Goal: Task Accomplishment & Management: Manage account settings

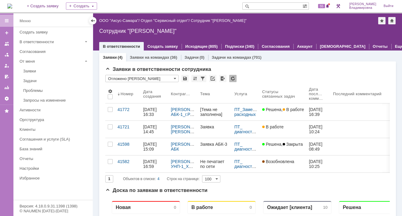
click at [12, 5] on img at bounding box center [9, 6] width 5 height 5
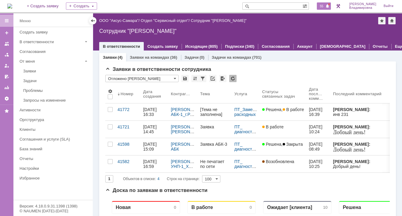
click at [323, 4] on span "55" at bounding box center [321, 6] width 7 height 4
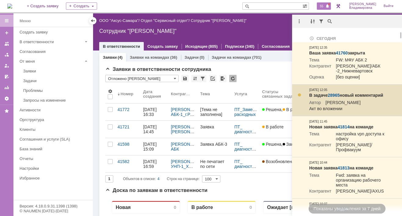
click at [334, 95] on link "28965" at bounding box center [333, 95] width 12 height 5
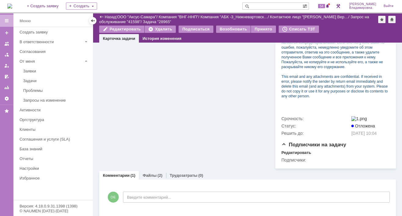
scroll to position [274, 0]
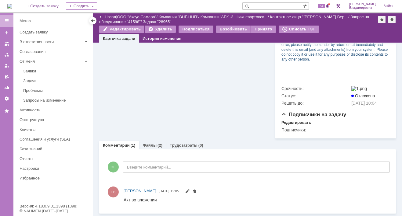
click at [147, 148] on link "Файлы" at bounding box center [149, 145] width 14 height 5
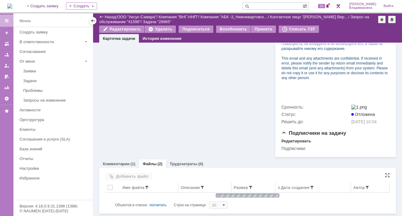
scroll to position [274, 0]
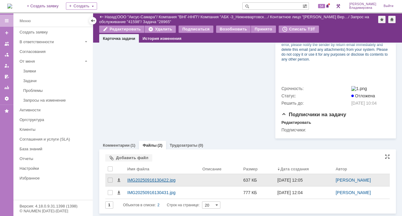
click at [141, 183] on div "IMG20250916130422.jpg" at bounding box center [162, 180] width 70 height 5
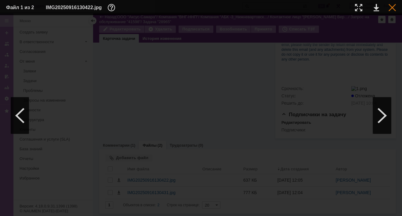
click at [389, 8] on div at bounding box center [391, 7] width 7 height 7
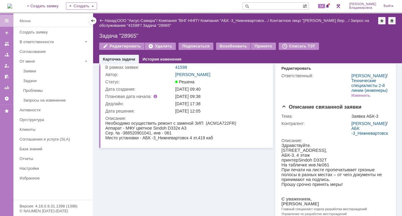
scroll to position [0, 0]
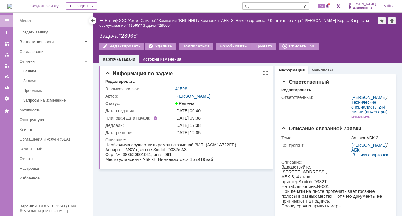
click at [202, 73] on div "Информация по задаче" at bounding box center [186, 74] width 163 height 6
click at [180, 86] on td "41598" at bounding box center [220, 88] width 92 height 7
click at [181, 88] on link "41598" at bounding box center [181, 89] width 12 height 5
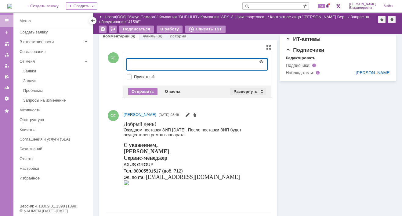
click at [240, 89] on div "Развернуть" at bounding box center [248, 91] width 36 height 7
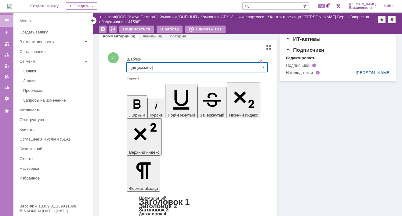
click at [139, 66] on input "[не указано]" at bounding box center [197, 68] width 141 height 10
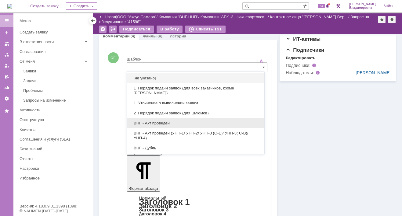
click at [156, 121] on span "ВНГ - Акт проведен" at bounding box center [196, 123] width 130 height 5
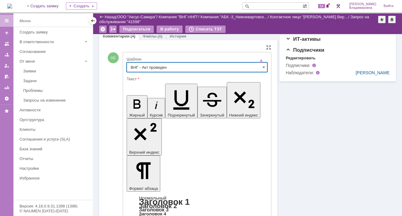
type input "ВНГ - Акт проведен"
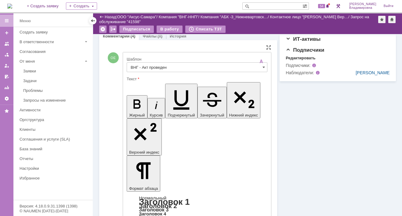
drag, startPoint x: 203, startPoint y: 1337, endPoint x: 221, endPoint y: 1348, distance: 20.8
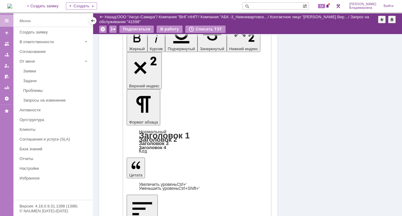
scroll to position [335, 0]
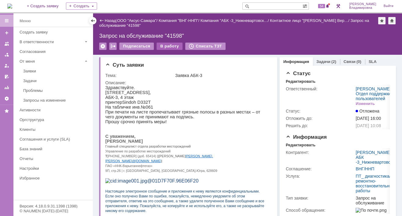
scroll to position [0, 0]
click at [164, 46] on div "В работу" at bounding box center [169, 46] width 26 height 7
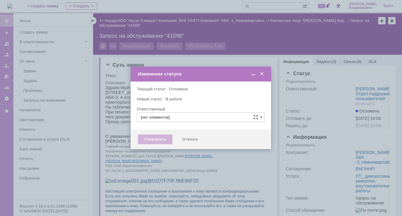
type input "[PERSON_NAME]"
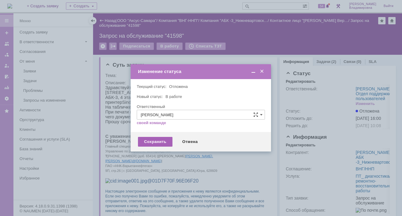
click at [148, 141] on div "Сохранить" at bounding box center [155, 142] width 34 height 10
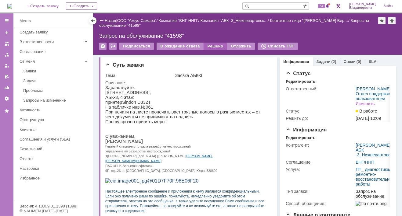
click at [209, 44] on div "Решено" at bounding box center [215, 46] width 23 height 7
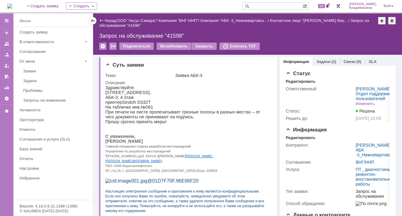
click at [264, 5] on input "text" at bounding box center [272, 5] width 60 height 7
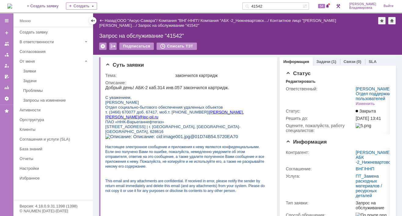
click at [268, 5] on input "41542" at bounding box center [272, 5] width 60 height 7
click at [277, 7] on input "41582" at bounding box center [272, 5] width 60 height 7
type input "41582"
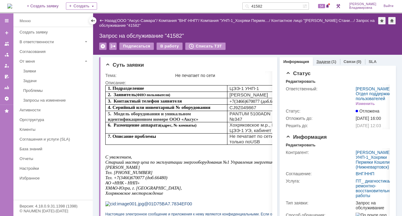
click at [316, 60] on link "Задачи" at bounding box center [323, 61] width 14 height 5
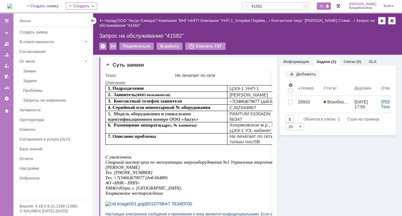
click at [325, 4] on span "54" at bounding box center [321, 6] width 7 height 4
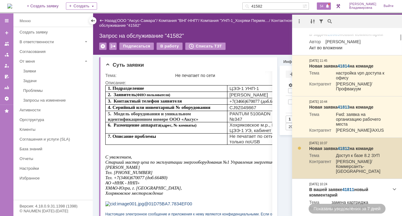
scroll to position [91, 0]
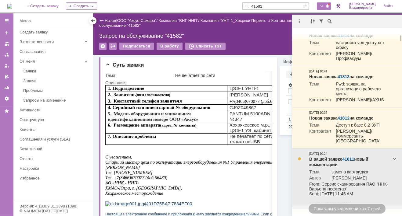
click at [348, 162] on link "41811" at bounding box center [348, 159] width 12 height 5
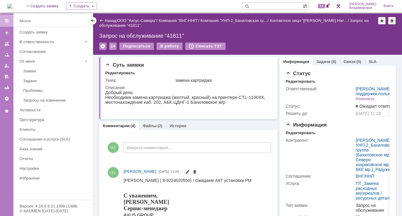
click at [265, 4] on input "text" at bounding box center [272, 5] width 60 height 7
type input "41781"
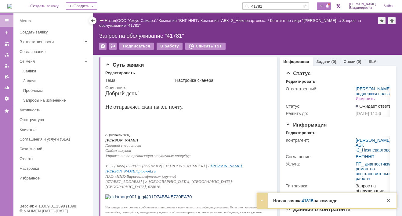
click at [325, 5] on span "55" at bounding box center [321, 6] width 7 height 4
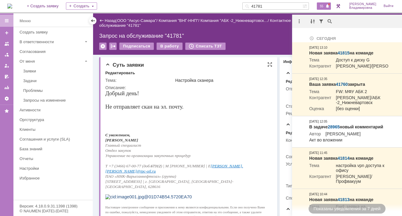
click at [218, 98] on p at bounding box center [186, 100] width 162 height 7
click at [262, 125] on p at bounding box center [186, 124] width 162 height 5
click at [260, 77] on td "Настройка сканера" at bounding box center [222, 80] width 97 height 7
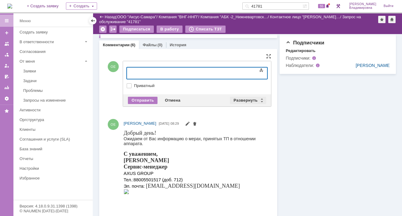
click at [238, 98] on div "Развернуть" at bounding box center [248, 100] width 36 height 7
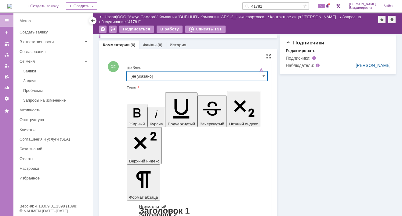
click at [140, 75] on input "[не указано]" at bounding box center [197, 76] width 141 height 10
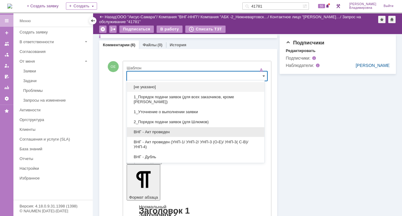
click at [150, 132] on span "ВНГ - Акт проведен" at bounding box center [196, 132] width 130 height 5
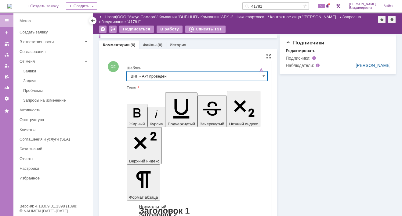
type input "ВНГ - Акт проведен"
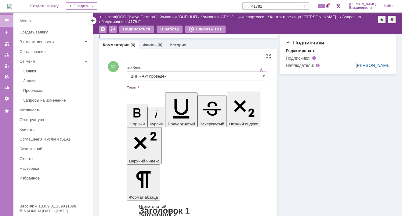
drag, startPoint x: 132, startPoint y: 1339, endPoint x: 170, endPoint y: 1355, distance: 41.4
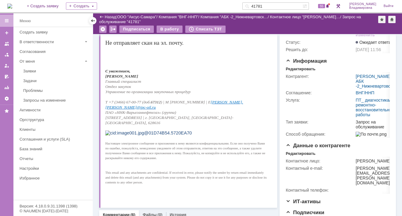
scroll to position [30, 0]
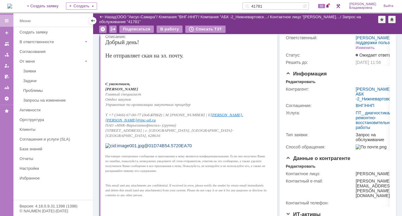
drag, startPoint x: 209, startPoint y: 94, endPoint x: 175, endPoint y: 54, distance: 53.0
drag, startPoint x: 182, startPoint y: 57, endPoint x: 107, endPoint y: 58, distance: 75.3
click at [107, 58] on span "Не отправляет скан на эл. почту." at bounding box center [144, 55] width 78 height 6
copy span "Не отправляет скан на эл. почту"
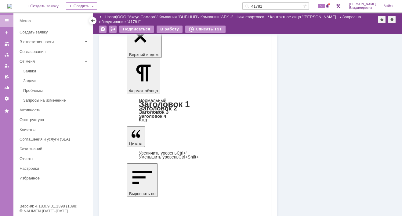
scroll to position [274, 0]
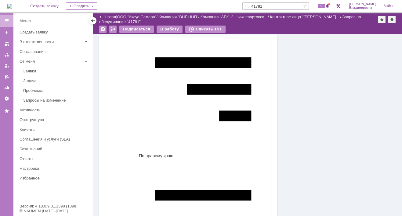
scroll to position [975, 0]
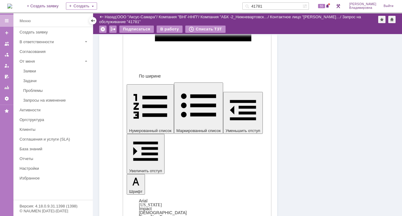
drag, startPoint x: 220, startPoint y: 1316, endPoint x: 224, endPoint y: 1323, distance: 8.4
drag, startPoint x: 224, startPoint y: 1323, endPoint x: 185, endPoint y: 1319, distance: 39.5
copy div "ко внутренней службе технической поддержки - ITsupport@ipc-oil.ru"
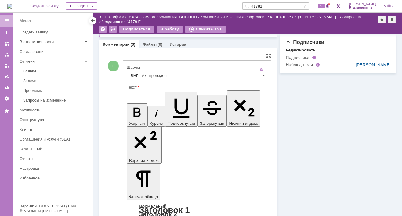
scroll to position [213, 0]
drag, startPoint x: 132, startPoint y: 1362, endPoint x: 138, endPoint y: 1364, distance: 5.6
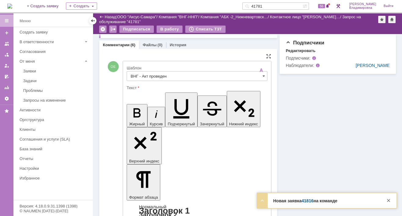
drag, startPoint x: 174, startPoint y: 1368, endPoint x: 165, endPoint y: 1373, distance: 10.1
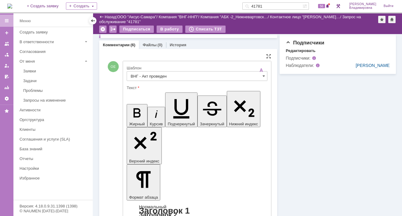
drag, startPoint x: 153, startPoint y: 1378, endPoint x: 187, endPoint y: 1377, distance: 33.9
drag, startPoint x: 133, startPoint y: 1364, endPoint x: 220, endPoint y: 1364, distance: 86.6
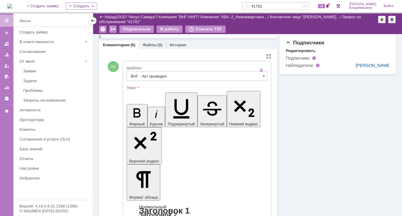
copy div "внутренней службы технической поддержки"
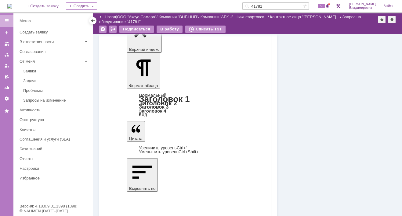
scroll to position [366, 0]
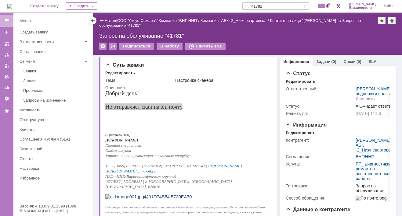
scroll to position [0, 0]
click at [166, 45] on div "В работу" at bounding box center [169, 46] width 26 height 7
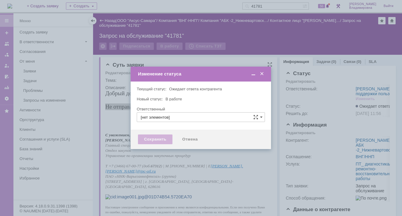
type input "[PERSON_NAME]"
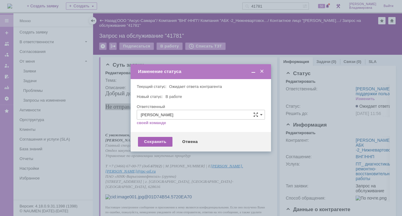
click at [157, 140] on div "Сохранить" at bounding box center [155, 142] width 34 height 10
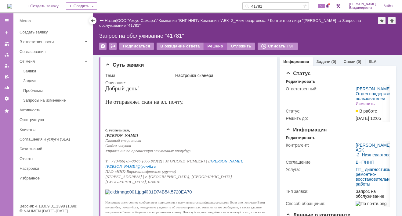
click at [208, 45] on div "Решено" at bounding box center [215, 46] width 23 height 7
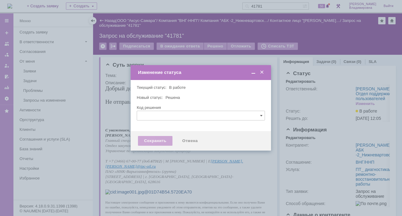
click at [156, 141] on div "Сохранить" at bounding box center [155, 141] width 34 height 10
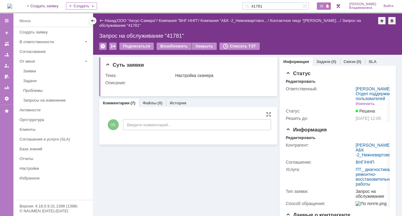
click at [325, 5] on span "56" at bounding box center [321, 6] width 7 height 4
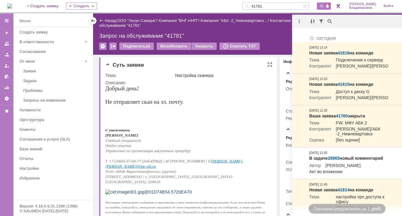
click at [209, 101] on p "Не отправляет скан на эл. почту." at bounding box center [186, 102] width 162 height 7
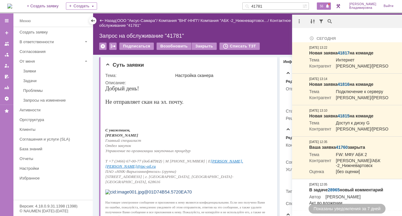
click at [329, 10] on div "56" at bounding box center [321, 6] width 18 height 12
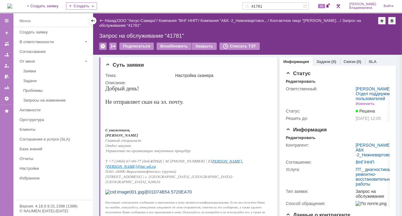
drag, startPoint x: 273, startPoint y: 5, endPoint x: 242, endPoint y: 5, distance: 30.8
click at [243, 5] on div "На домашнюю + Создать заявку Создать 41781 56 Орлова Елена Владимировна Выйти" at bounding box center [201, 6] width 402 height 13
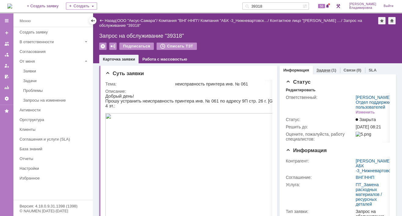
click at [316, 68] on link "Задачи" at bounding box center [323, 70] width 14 height 5
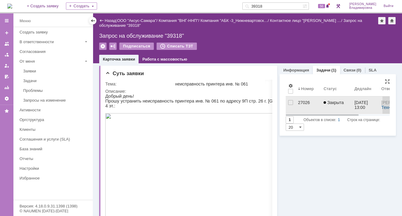
click at [301, 101] on div "27026" at bounding box center [308, 102] width 21 height 5
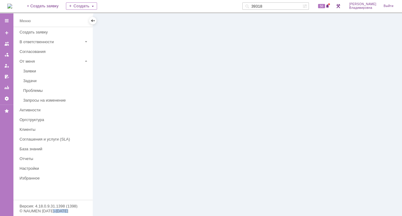
click at [301, 101] on div at bounding box center [247, 114] width 309 height 203
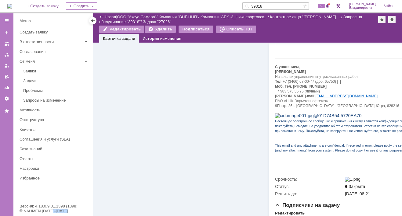
scroll to position [528, 0]
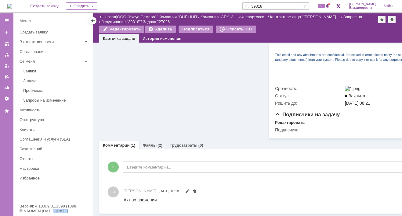
click at [145, 143] on link "Файлы" at bounding box center [149, 145] width 14 height 5
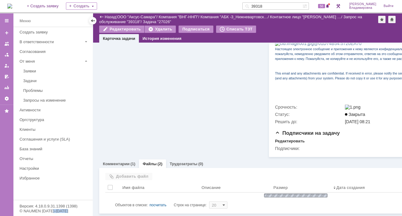
scroll to position [528, 0]
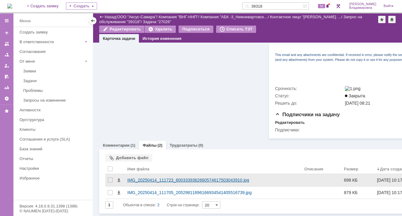
click at [143, 178] on div "IMG_20250414_111723_6003339362660574617503043910.jpg" at bounding box center [213, 180] width 172 height 5
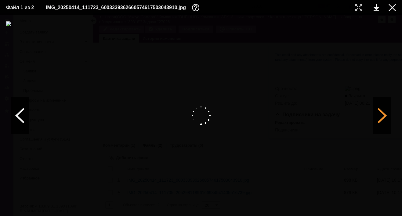
click at [378, 118] on div at bounding box center [382, 116] width 18 height 37
click at [193, 103] on img at bounding box center [200, 115] width 389 height 189
click at [377, 8] on link at bounding box center [375, 7] width 5 height 7
click at [392, 7] on div at bounding box center [391, 7] width 7 height 7
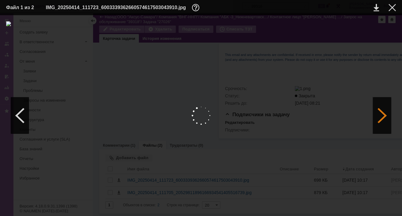
click at [376, 119] on div at bounding box center [382, 116] width 18 height 37
click at [377, 119] on div at bounding box center [382, 116] width 18 height 37
click at [377, 118] on div at bounding box center [382, 116] width 18 height 37
click at [392, 8] on div at bounding box center [391, 7] width 7 height 7
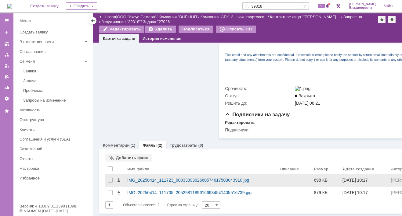
click at [154, 178] on div "IMG_20250414_111723_6003339362660574617503043910.jpg" at bounding box center [200, 180] width 147 height 5
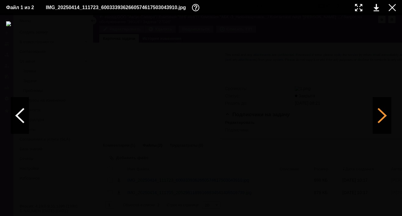
click at [378, 113] on div at bounding box center [382, 116] width 18 height 37
click at [390, 9] on div at bounding box center [391, 7] width 7 height 7
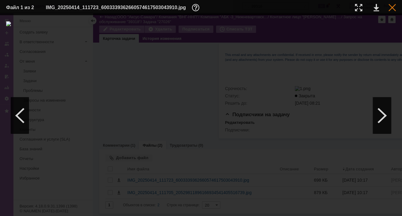
click at [390, 7] on div at bounding box center [391, 7] width 7 height 7
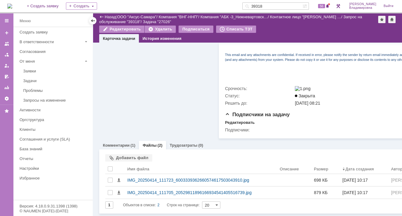
click at [110, 143] on link "Комментарии" at bounding box center [116, 145] width 27 height 5
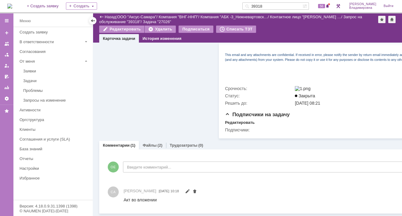
scroll to position [528, 0]
click at [147, 143] on link "Файлы" at bounding box center [149, 145] width 14 height 5
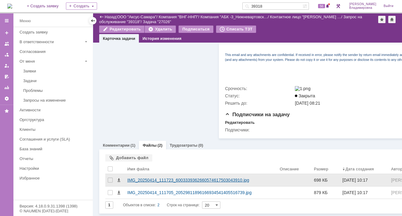
click at [139, 178] on div "IMG_20250414_111723_6003339362660574617503043910.jpg" at bounding box center [200, 180] width 147 height 5
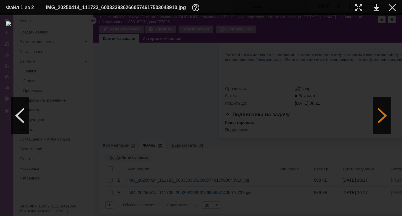
click at [383, 116] on div at bounding box center [382, 116] width 18 height 37
click at [204, 93] on img at bounding box center [200, 115] width 389 height 189
click at [191, 74] on img at bounding box center [200, 115] width 389 height 189
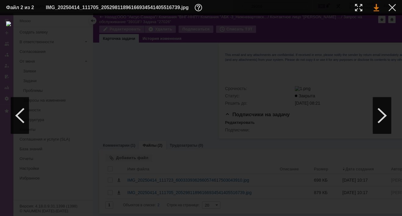
click at [375, 8] on link at bounding box center [375, 7] width 5 height 7
click at [393, 6] on div at bounding box center [391, 7] width 7 height 7
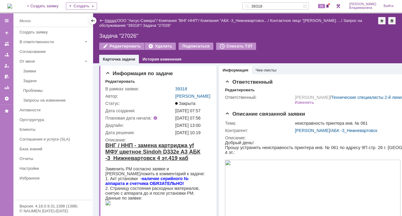
click at [105, 19] on link "Назад" at bounding box center [110, 20] width 11 height 5
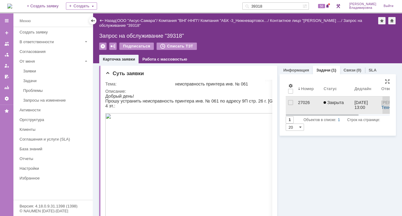
click at [298, 102] on div "27026" at bounding box center [308, 102] width 21 height 5
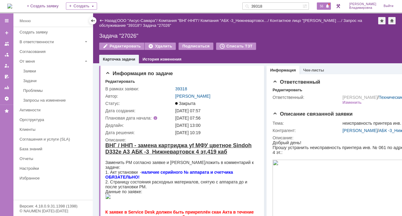
click at [324, 5] on span "56" at bounding box center [321, 6] width 7 height 4
drag, startPoint x: 173, startPoint y: 34, endPoint x: 131, endPoint y: 29, distance: 42.3
click at [174, 34] on div "Задача "27026"" at bounding box center [247, 36] width 296 height 6
click at [296, 106] on td "Ответственный:" at bounding box center [306, 100] width 69 height 13
click at [324, 7] on span "56" at bounding box center [321, 6] width 7 height 4
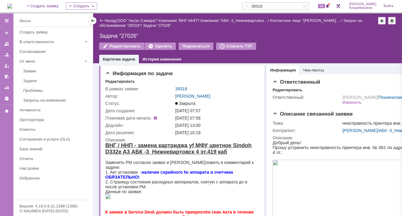
drag, startPoint x: 272, startPoint y: 5, endPoint x: 245, endPoint y: 5, distance: 26.5
click at [245, 5] on div "На домашнюю + Создать заявку Создать 39318 56 Орлова Елена Владимировна Выйти" at bounding box center [201, 6] width 402 height 13
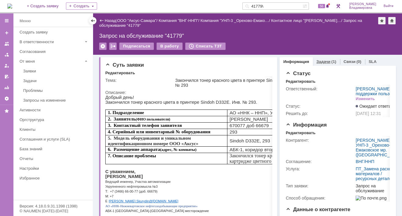
click at [322, 61] on link "Задачи" at bounding box center [323, 61] width 14 height 5
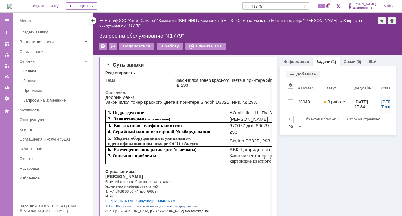
drag, startPoint x: 266, startPoint y: 5, endPoint x: 251, endPoint y: 13, distance: 16.8
click at [254, 5] on div "41779\" at bounding box center [272, 5] width 60 height 7
type input "41768"
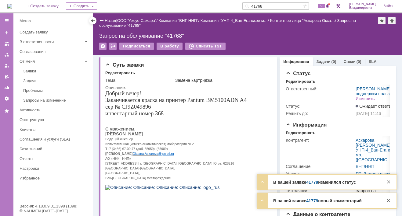
click at [312, 182] on link "41779" at bounding box center [312, 182] width 12 height 5
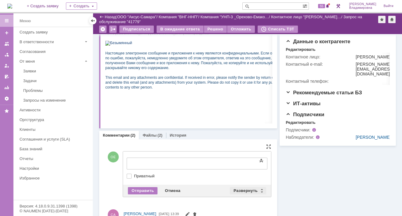
click at [244, 188] on div "Развернуть" at bounding box center [248, 191] width 36 height 7
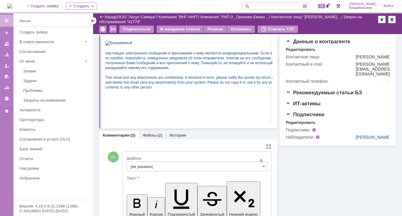
click at [149, 166] on input "[не указано]" at bounding box center [197, 167] width 141 height 10
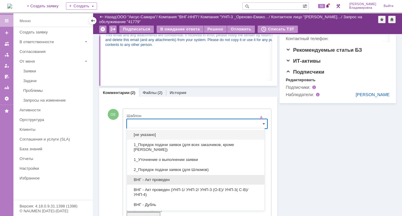
scroll to position [30, 0]
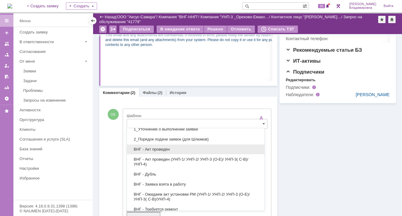
click at [149, 149] on span "ВНГ - Акт проведен" at bounding box center [196, 149] width 130 height 5
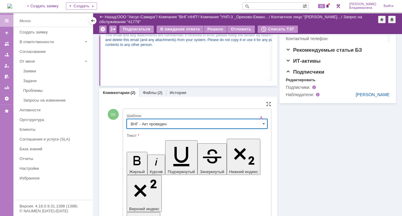
type input "ВНГ - Акт проведен"
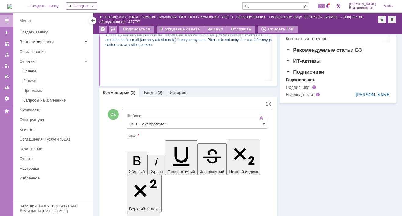
drag, startPoint x: 131, startPoint y: 1396, endPoint x: 157, endPoint y: 1404, distance: 27.8
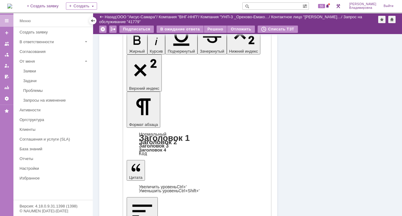
scroll to position [317, 0]
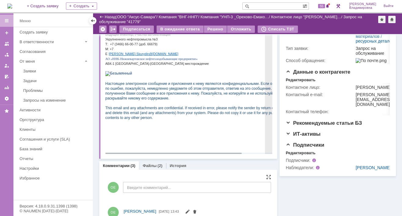
scroll to position [0, 0]
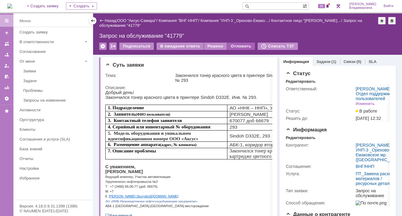
click at [235, 45] on div "Отложить" at bounding box center [241, 46] width 28 height 7
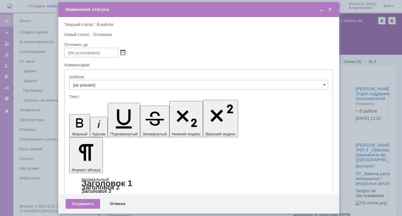
click at [123, 51] on span at bounding box center [122, 52] width 5 height 5
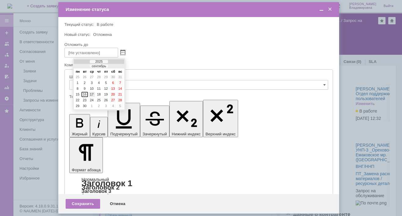
click at [91, 93] on div "17" at bounding box center [92, 94] width 6 height 5
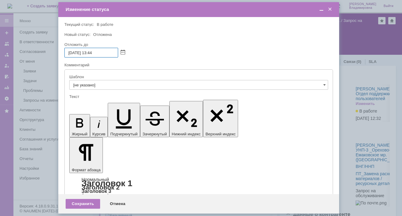
click at [93, 52] on input "17.09.2025 13:44" at bounding box center [91, 53] width 54 height 10
drag, startPoint x: 95, startPoint y: 50, endPoint x: 99, endPoint y: 51, distance: 4.0
click at [99, 51] on input "17.09.2025 16:44" at bounding box center [91, 53] width 54 height 10
type input "[DATE] 16:00"
click at [84, 204] on div "Сохранить" at bounding box center [83, 204] width 34 height 10
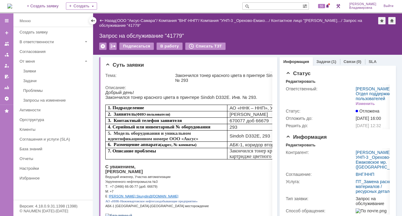
click at [260, 5] on input "text" at bounding box center [272, 5] width 60 height 7
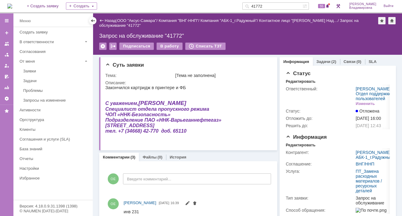
drag, startPoint x: 275, startPoint y: 6, endPoint x: 252, endPoint y: 5, distance: 23.2
click at [252, 5] on div "41772" at bounding box center [272, 5] width 60 height 7
type input "41768"
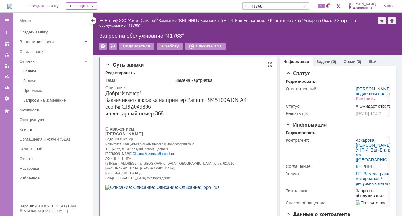
drag, startPoint x: 130, startPoint y: 136, endPoint x: 165, endPoint y: 135, distance: 34.5
click at [143, 135] on span "Аввакумова Ольга Викторовна" at bounding box center [124, 134] width 38 height 5
copy span "Ольга Викторовна"
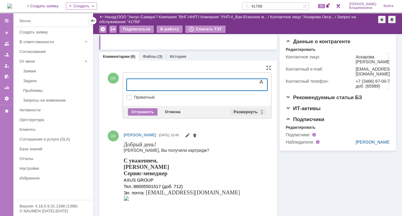
click at [246, 110] on div "Развернуть" at bounding box center [248, 112] width 36 height 7
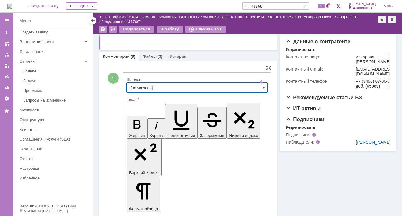
click at [136, 86] on input "[не указано]" at bounding box center [197, 88] width 141 height 10
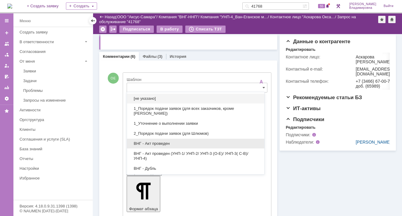
click at [149, 143] on span "ВНГ - Акт проведен" at bounding box center [196, 143] width 130 height 5
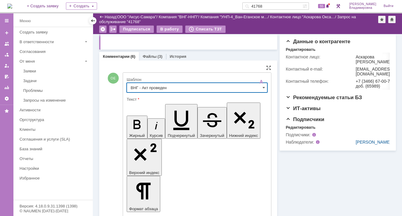
type input "ВНГ - Акт проведен"
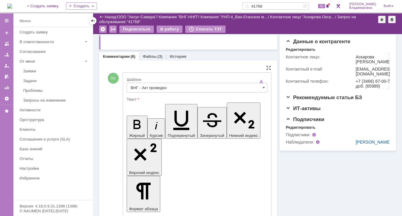
drag, startPoint x: 132, startPoint y: 1360, endPoint x: 154, endPoint y: 1369, distance: 23.3
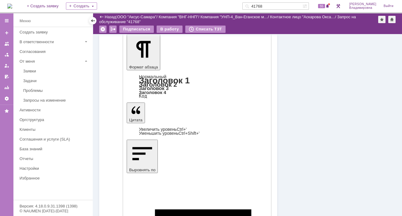
scroll to position [274, 0]
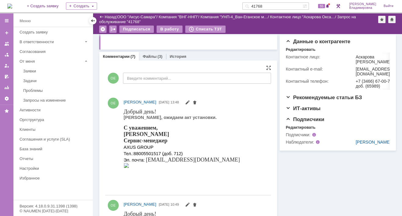
scroll to position [30, 0]
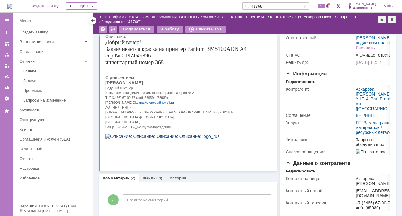
drag, startPoint x: 265, startPoint y: 6, endPoint x: 250, endPoint y: 10, distance: 15.5
click at [256, 6] on div "41768" at bounding box center [272, 5] width 60 height 7
type input "41779"
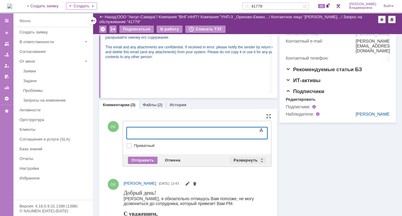
click at [249, 158] on div "Развернуть" at bounding box center [248, 160] width 36 height 7
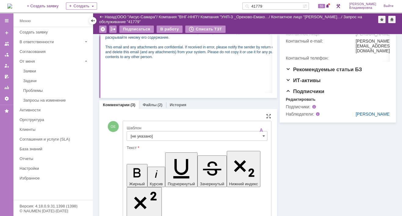
click at [144, 134] on input "[не указано]" at bounding box center [197, 136] width 141 height 10
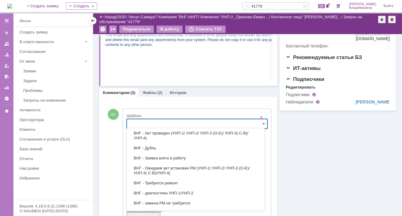
scroll to position [122, 0]
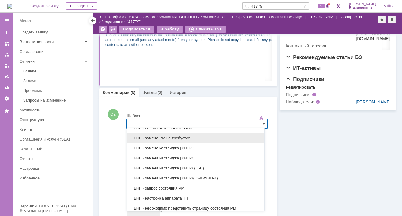
click at [155, 138] on span "ВНГ - замена РМ не требуется" at bounding box center [196, 138] width 130 height 5
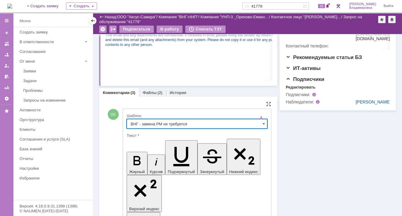
type input "ВНГ - замена РМ не требуется"
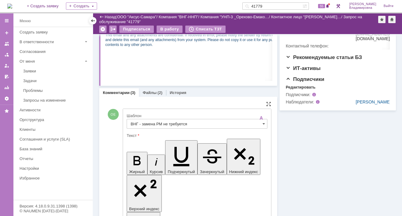
drag, startPoint x: 133, startPoint y: 1387, endPoint x: 175, endPoint y: 1429, distance: 59.7
drag, startPoint x: 151, startPoint y: 1388, endPoint x: 161, endPoint y: 1390, distance: 9.8
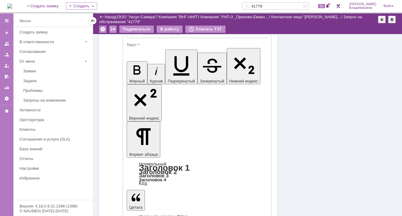
scroll to position [287, 0]
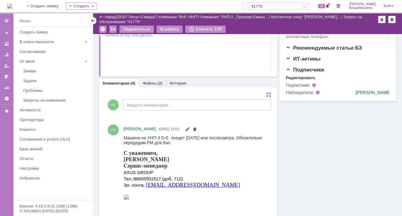
scroll to position [213, 0]
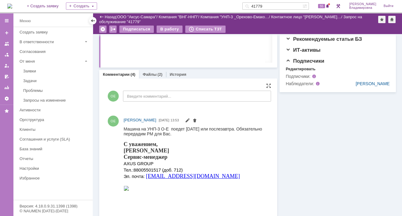
click at [238, 170] on div "С уважением, Орлова Елена Сервис-менеджер AXUS GROUP Тел.: 88005501517 (доб. 71…" at bounding box center [194, 160] width 142 height 38
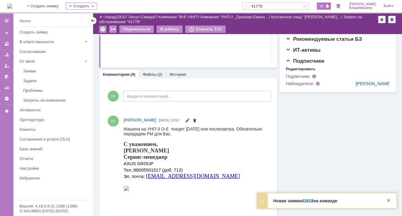
click at [325, 4] on span "56" at bounding box center [321, 6] width 7 height 4
click at [252, 74] on div "Комментарии (4) Файлы (2) История" at bounding box center [188, 74] width 178 height 9
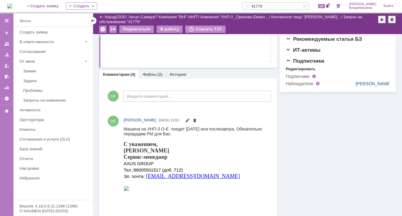
click at [12, 5] on img at bounding box center [9, 6] width 5 height 5
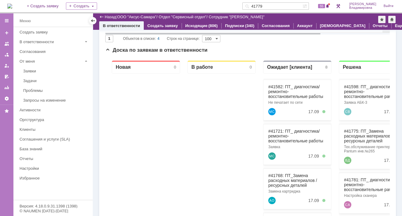
scroll to position [122, 0]
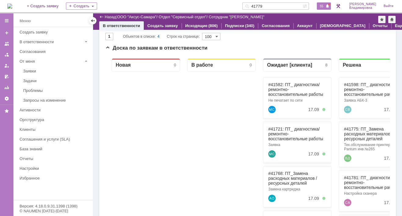
click at [324, 6] on span "55" at bounding box center [321, 6] width 7 height 4
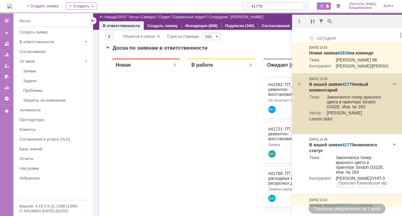
click at [348, 87] on link "41779" at bounding box center [348, 84] width 12 height 5
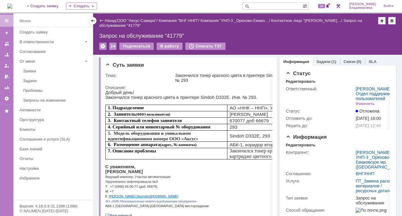
click at [233, 35] on div "Запрос на обслуживание "41779"" at bounding box center [247, 36] width 296 height 6
click at [238, 29] on div "Назад | ООО "Аксус-Самара" / Компания "ВНГ-ННП" / Компания "УНП-3 _Орехово-Емак…" at bounding box center [247, 23] width 296 height 12
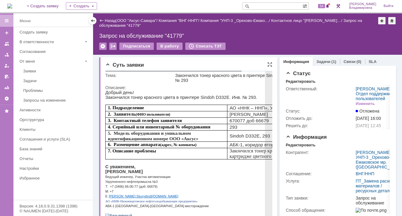
click at [136, 78] on td "Тема:" at bounding box center [139, 78] width 69 height 12
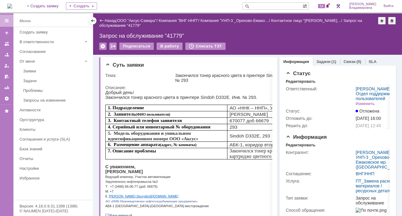
click at [12, 4] on img at bounding box center [9, 6] width 5 height 5
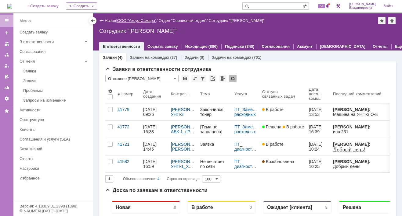
click at [146, 20] on link "ООО "Аксус-Самара"" at bounding box center [136, 20] width 39 height 5
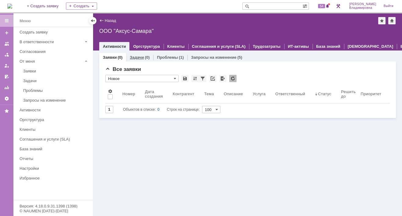
click at [135, 54] on div "Задачи (0)" at bounding box center [139, 57] width 27 height 9
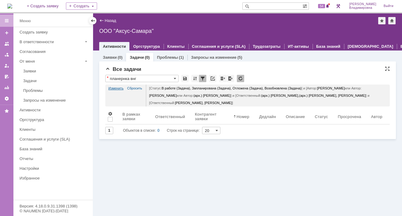
click at [119, 87] on link "Изменить" at bounding box center [115, 88] width 15 height 7
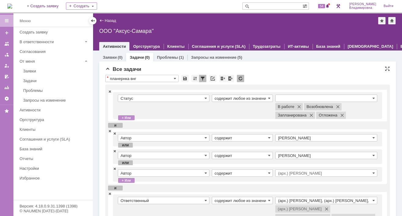
scroll to position [91, 0]
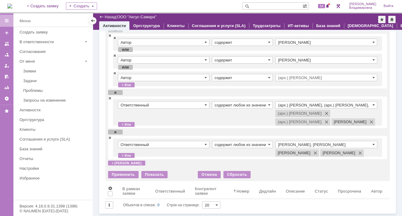
click at [110, 96] on span at bounding box center [110, 98] width 4 height 4
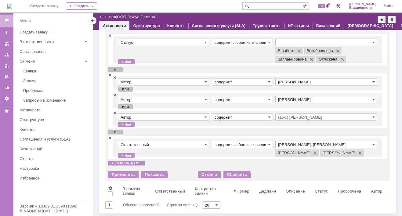
scroll to position [43, 0]
click at [123, 175] on div "Применить" at bounding box center [123, 174] width 30 height 7
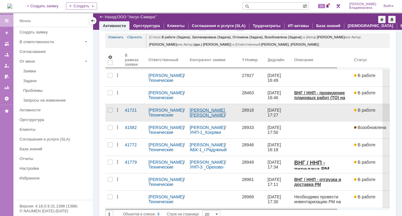
scroll to position [0, 0]
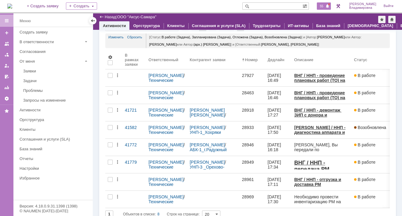
click at [325, 5] on span "55" at bounding box center [321, 6] width 7 height 4
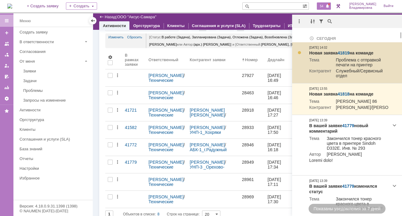
click at [342, 52] on link "41819" at bounding box center [343, 53] width 12 height 5
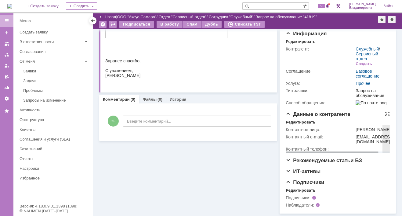
scroll to position [91, 0]
click at [204, 156] on div "Суть заявки Редактировать Тема: Проблема с отправкой печати на принтер Описание…" at bounding box center [188, 79] width 178 height 269
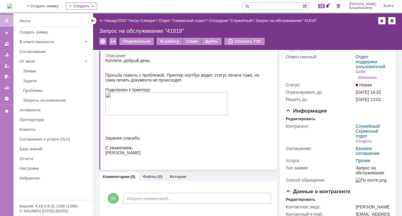
scroll to position [0, 0]
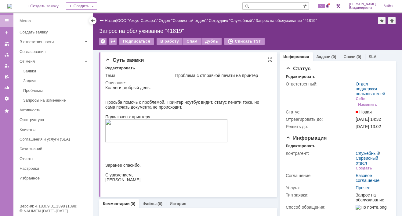
click at [228, 123] on div at bounding box center [186, 132] width 162 height 24
click at [324, 7] on span "53" at bounding box center [321, 6] width 7 height 4
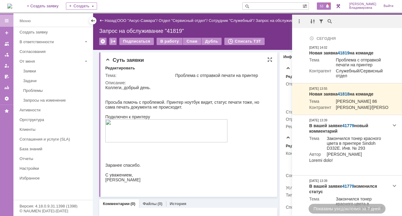
click at [172, 142] on img at bounding box center [166, 131] width 122 height 23
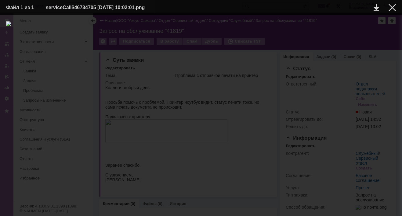
click at [166, 27] on div at bounding box center [200, 115] width 389 height 189
drag, startPoint x: 184, startPoint y: 10, endPoint x: 180, endPoint y: 4, distance: 7.4
click at [185, 9] on td "serviceCall$46734705 16.09.2025 10:02:01.png" at bounding box center [195, 7] width 299 height 9
click at [394, 8] on div at bounding box center [391, 7] width 7 height 7
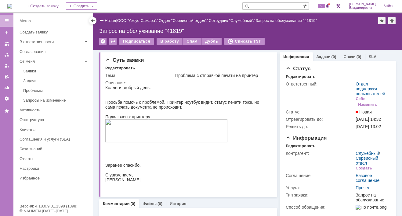
click at [264, 8] on input "text" at bounding box center [272, 5] width 60 height 7
type input "28691"
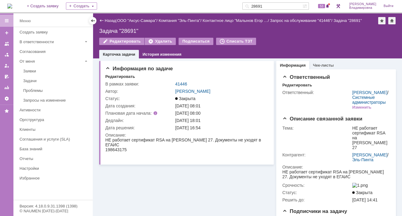
click at [214, 6] on div "На домашнюю + Создать заявку Создать 28691 53 Орлова Елена Владимировна Выйти" at bounding box center [201, 6] width 402 height 13
click at [113, 176] on div "Информация по задаче Редактировать В рамках заявки: 41446 Автор: Галстьян Степа…" at bounding box center [186, 147] width 174 height 177
click at [12, 4] on img at bounding box center [9, 6] width 5 height 5
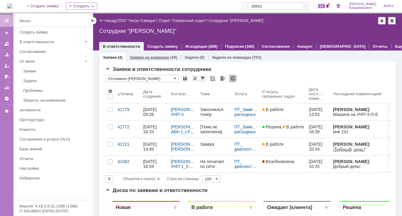
click at [142, 57] on link "Заявки на командах" at bounding box center [149, 57] width 39 height 5
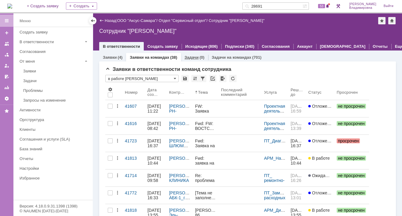
click at [192, 55] on link "Задачи" at bounding box center [191, 57] width 14 height 5
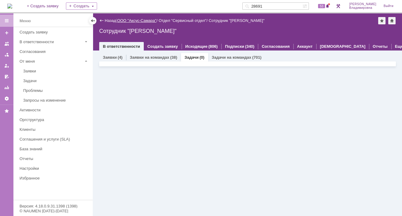
click at [141, 20] on link "ООО "Аксус-Самара"" at bounding box center [136, 20] width 39 height 5
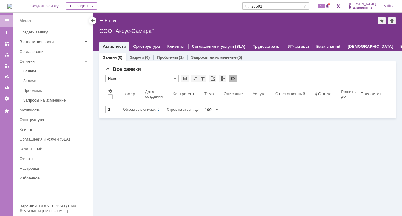
click at [133, 56] on link "Задачи" at bounding box center [137, 57] width 14 height 5
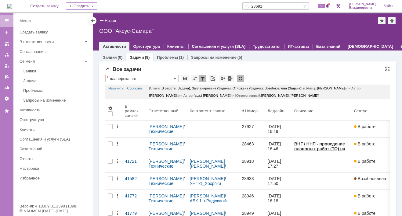
click at [109, 87] on link "Изменить" at bounding box center [115, 88] width 15 height 7
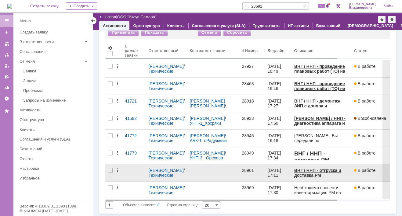
click at [242, 172] on div "28961" at bounding box center [252, 170] width 21 height 5
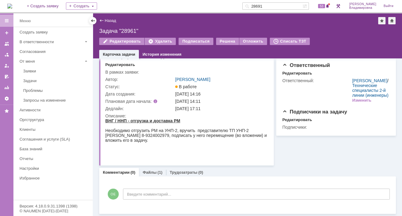
click at [56, 182] on div "Меню Создать заявку В ответственности Согласования От меня Заявки Задачи Пробле…" at bounding box center [52, 108] width 79 height 162
click at [150, 171] on link "Файлы" at bounding box center [149, 172] width 14 height 5
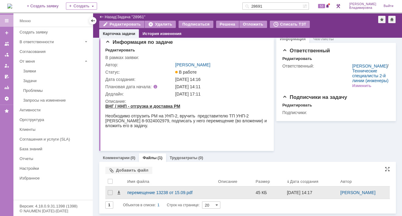
scroll to position [5, 0]
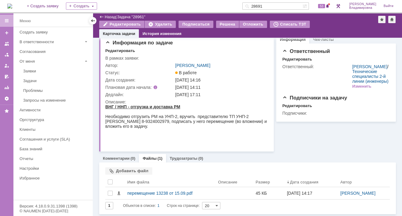
drag, startPoint x: 130, startPoint y: 192, endPoint x: 293, endPoint y: 159, distance: 166.6
click at [293, 159] on div "Комментарии (0) Файлы (1) Трудозатраты (0)" at bounding box center [247, 158] width 296 height 9
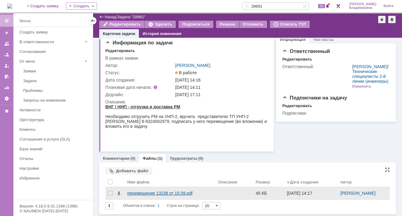
click at [167, 191] on div "перемещение 13238 от 15.09.pdf" at bounding box center [170, 193] width 86 height 5
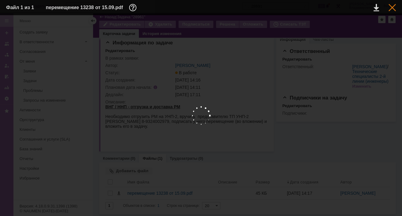
click at [392, 7] on div at bounding box center [391, 7] width 7 height 7
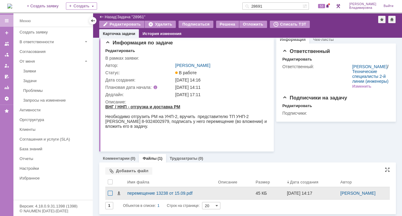
click at [109, 192] on div at bounding box center [110, 193] width 5 height 5
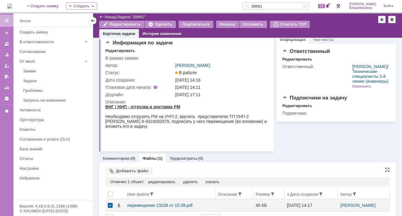
scroll to position [17, 0]
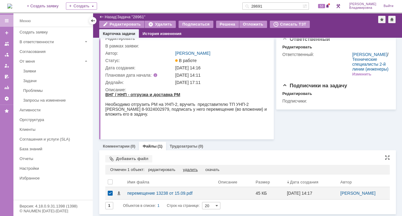
click at [192, 169] on div "удалить" at bounding box center [190, 170] width 15 height 5
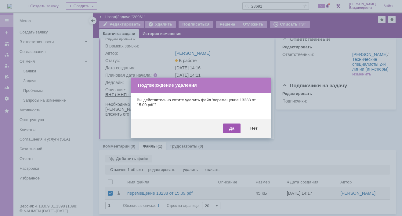
click at [235, 129] on div "Да" at bounding box center [231, 129] width 17 height 10
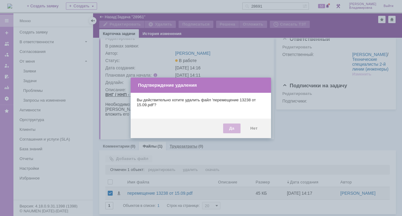
scroll to position [0, 0]
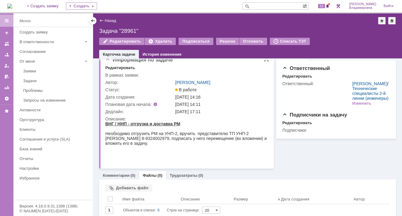
scroll to position [13, 0]
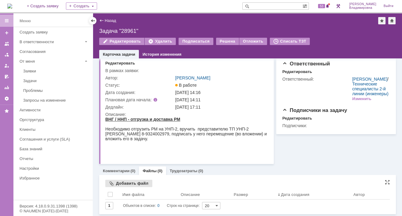
click at [117, 182] on div "Добавить файл" at bounding box center [128, 183] width 47 height 7
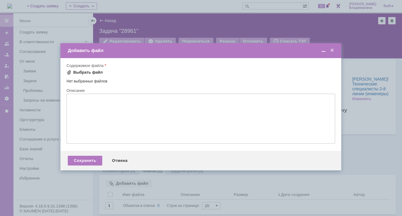
click at [69, 72] on span at bounding box center [68, 72] width 5 height 5
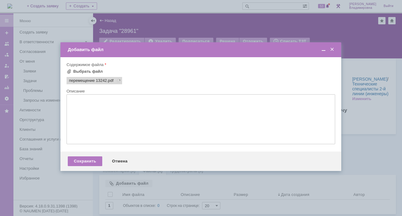
scroll to position [0, 0]
click at [86, 164] on div "Сохранить" at bounding box center [85, 162] width 34 height 10
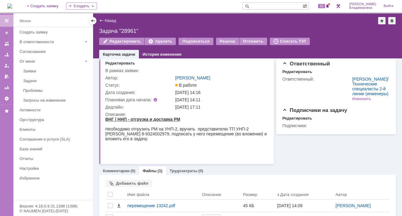
click at [251, 80] on td "[PERSON_NAME]" at bounding box center [221, 77] width 94 height 7
click at [12, 6] on img at bounding box center [9, 6] width 5 height 5
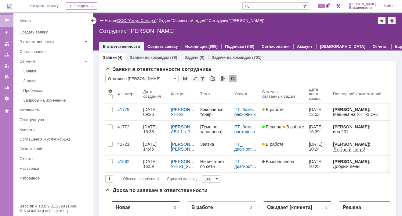
click at [144, 20] on link "ООО "Аксус-Самара"" at bounding box center [136, 20] width 39 height 5
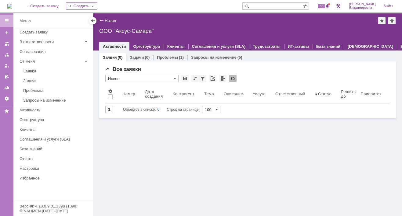
click at [169, 36] on div "Назад | ООО "Аксус-Самара" ООО "Аксус-Самара" root$101 Активности Оргструктура …" at bounding box center [247, 31] width 309 height 37
click at [167, 28] on div "ООО "Аксус-Самара"" at bounding box center [247, 31] width 296 height 6
click at [12, 4] on img at bounding box center [9, 6] width 5 height 5
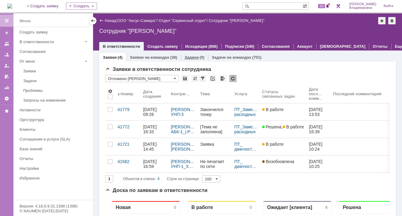
click at [189, 56] on link "Задачи" at bounding box center [191, 57] width 14 height 5
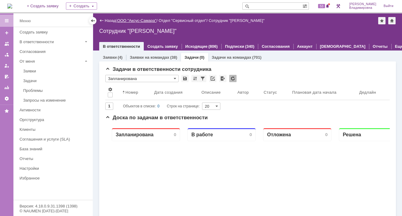
click at [134, 19] on link "ООО "Аксус-Самара"" at bounding box center [136, 20] width 39 height 5
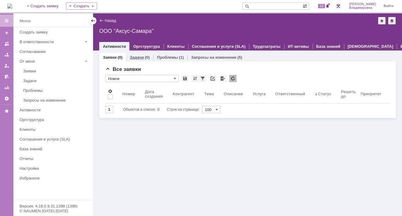
click at [140, 56] on link "Задачи" at bounding box center [137, 57] width 14 height 5
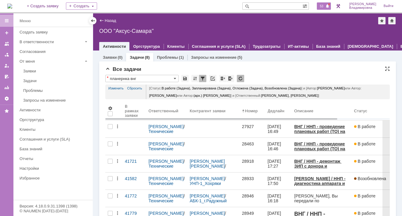
click at [323, 7] on span "53" at bounding box center [321, 6] width 7 height 4
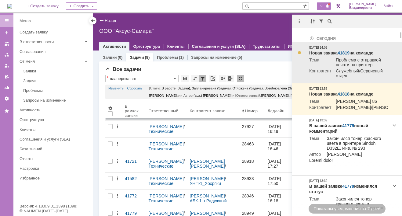
click at [342, 51] on link "41819" at bounding box center [343, 53] width 12 height 5
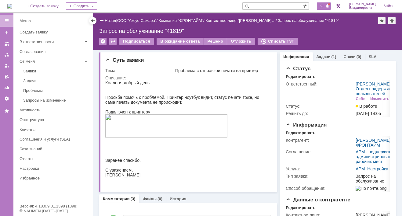
click at [325, 5] on span "53" at bounding box center [321, 6] width 7 height 4
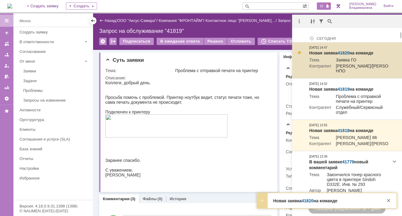
click at [341, 51] on link "41820" at bounding box center [343, 53] width 12 height 5
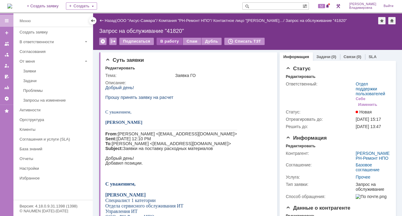
click at [167, 40] on div "В работу" at bounding box center [169, 41] width 26 height 7
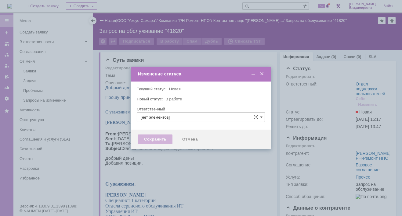
type input "Отдел поддержки пользователей"
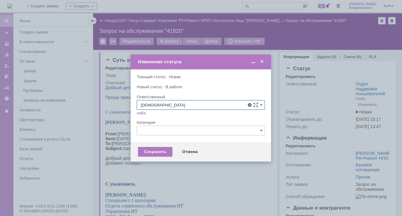
click at [164, 149] on span "[PERSON_NAME]" at bounding box center [201, 149] width 120 height 5
type input "[PERSON_NAME]"
click at [153, 152] on div "Сохранить" at bounding box center [155, 152] width 34 height 10
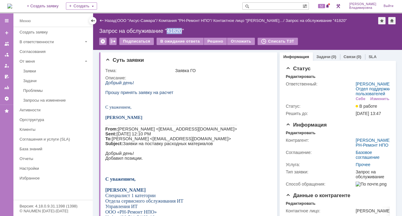
drag, startPoint x: 168, startPoint y: 29, endPoint x: 182, endPoint y: 31, distance: 13.5
click at [182, 31] on div "Запрос на обслуживание "41820"" at bounding box center [247, 31] width 296 height 6
copy div "41820"
click at [322, 7] on span "52" at bounding box center [321, 6] width 7 height 4
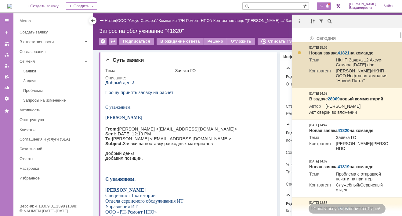
click at [345, 52] on link "41821" at bounding box center [343, 53] width 12 height 5
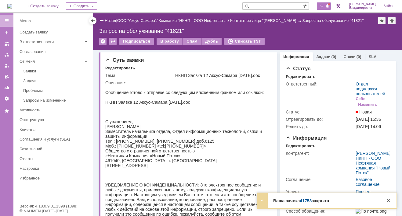
click at [323, 7] on span "52" at bounding box center [321, 6] width 7 height 4
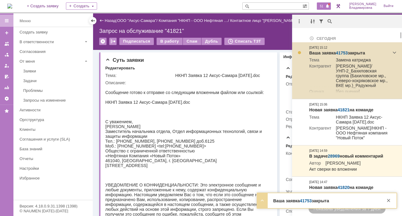
click at [342, 53] on link "41753" at bounding box center [341, 53] width 12 height 5
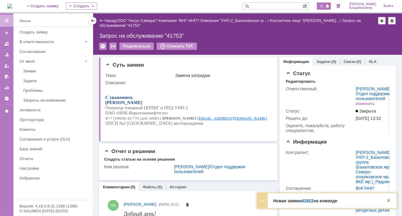
click at [325, 4] on span "51" at bounding box center [321, 6] width 7 height 4
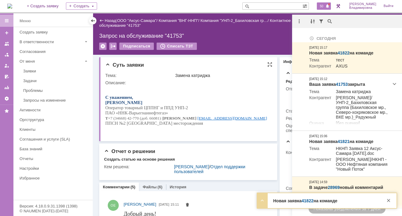
click at [221, 91] on html "С уважением, [PERSON_NAME] Оператор товарный ЦППНГ и ППД УНП-2 ПАО «ННК-Варьегн…" at bounding box center [186, 108] width 162 height 46
click at [388, 199] on div at bounding box center [388, 200] width 7 height 7
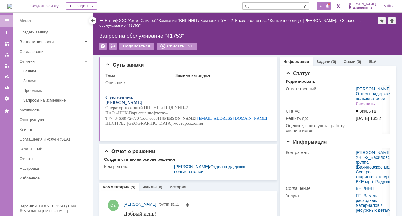
click at [323, 6] on span "49" at bounding box center [321, 6] width 7 height 4
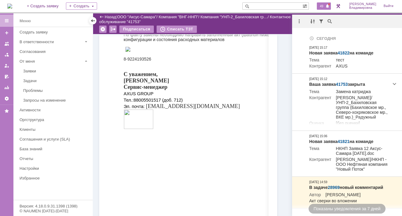
scroll to position [366, 0]
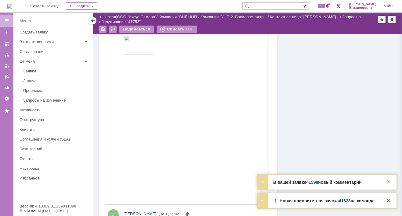
click at [313, 183] on link "41598" at bounding box center [312, 182] width 12 height 5
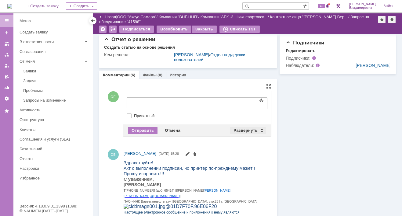
click at [234, 129] on div "Развернуть" at bounding box center [248, 130] width 36 height 7
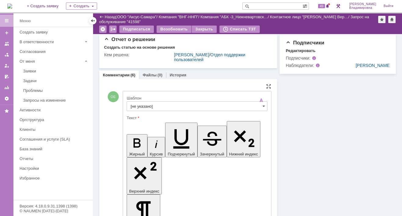
click at [142, 106] on input "[не указано]" at bounding box center [197, 107] width 141 height 10
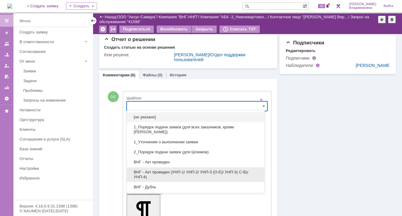
scroll to position [30, 0]
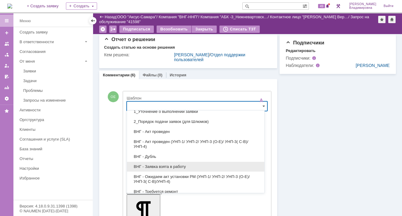
click at [155, 165] on span "ВНГ - Заявка взята в работу" at bounding box center [196, 167] width 130 height 5
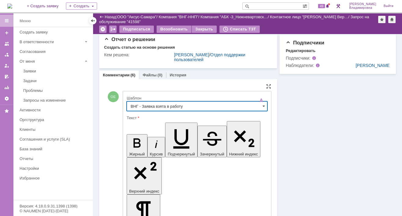
type input "ВНГ - Заявка взята в работу"
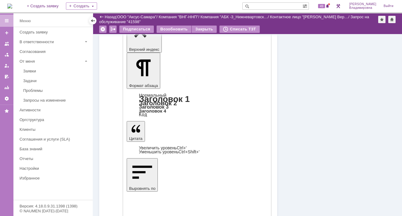
scroll to position [335, 0]
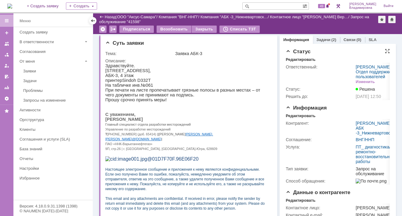
scroll to position [0, 0]
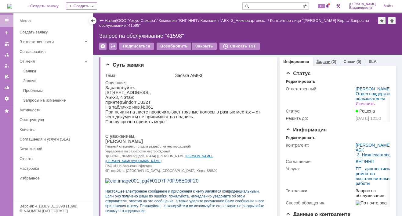
click at [320, 61] on link "Задачи" at bounding box center [323, 61] width 14 height 5
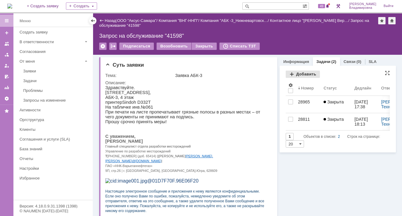
click at [300, 73] on div "Добавить" at bounding box center [302, 74] width 34 height 7
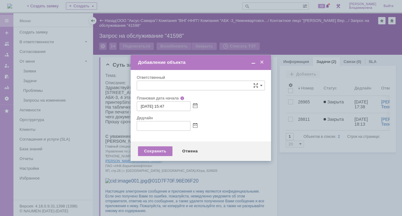
type input "[не указано]"
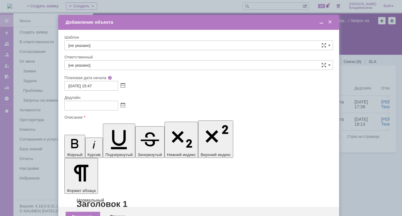
click at [77, 45] on input "[не указано]" at bounding box center [198, 46] width 268 height 10
click at [84, 120] on span "ВНГ / ННП - диагностика, ремонт без использования ЗИП (Запрос на обслуживание)" at bounding box center [198, 122] width 260 height 5
type input "ВНГ / ННП - диагностика, ремонт без использования ЗИП (Запрос на обслуживание)"
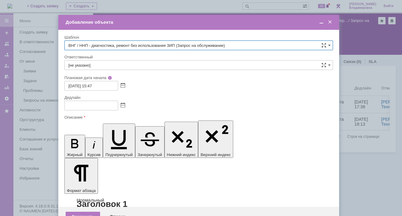
type input "[PERSON_NAME]"
type input "16.09.2025 23:47"
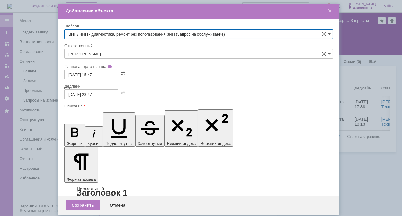
type input "ВНГ / ННП - диагностика, ремонт без использования ЗИП (Запрос на обслуживание)"
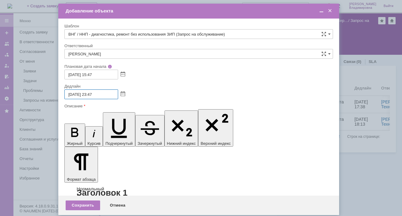
click at [72, 93] on input "16.09.2025 23:47" at bounding box center [91, 95] width 54 height 10
click at [93, 94] on input "17.09.2025 23:47" at bounding box center [91, 95] width 54 height 10
drag, startPoint x: 94, startPoint y: 93, endPoint x: 101, endPoint y: 93, distance: 6.4
click at [101, 93] on input "17.09.2025 13:47" at bounding box center [91, 95] width 54 height 10
type input "17.09.2025 13:00"
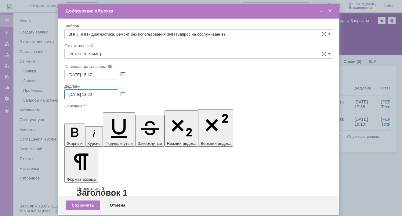
drag, startPoint x: 120, startPoint y: 1747, endPoint x: 68, endPoint y: 1748, distance: 52.2
click at [320, 9] on span at bounding box center [321, 10] width 6 height 5
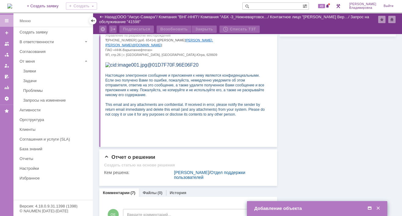
scroll to position [0, 0]
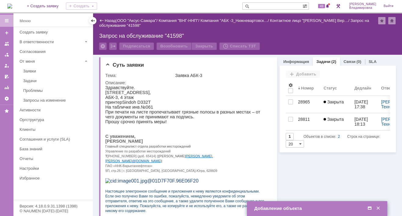
click at [370, 209] on span at bounding box center [369, 208] width 6 height 5
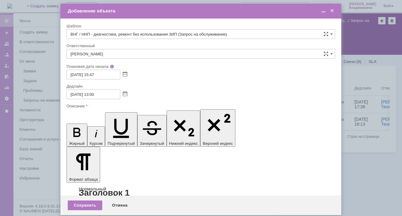
drag, startPoint x: 123, startPoint y: 1755, endPoint x: 70, endPoint y: 1752, distance: 53.7
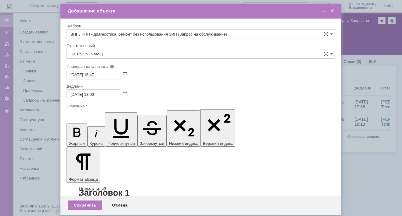
click at [169, 82] on div at bounding box center [200, 82] width 268 height 4
drag, startPoint x: 129, startPoint y: 1755, endPoint x: 72, endPoint y: 1754, distance: 57.6
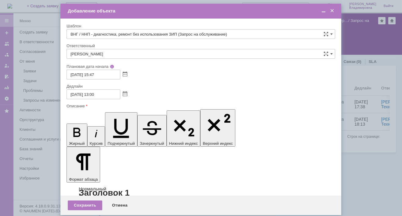
click at [323, 11] on span at bounding box center [323, 10] width 6 height 5
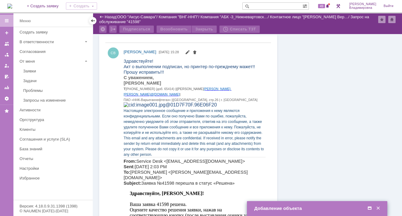
scroll to position [396, 0]
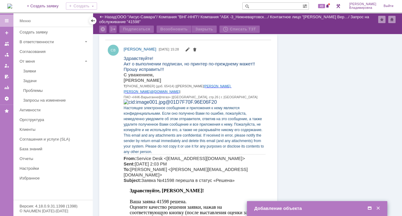
click at [370, 207] on span at bounding box center [369, 208] width 6 height 5
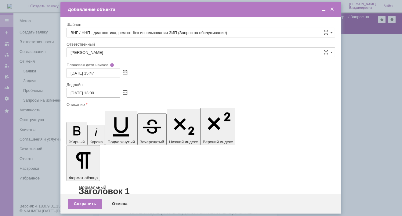
click at [323, 8] on span at bounding box center [323, 9] width 6 height 5
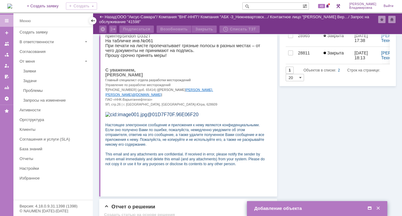
scroll to position [0, 0]
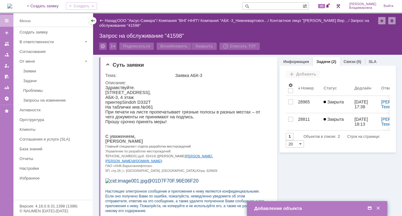
click at [368, 207] on span at bounding box center [369, 208] width 6 height 5
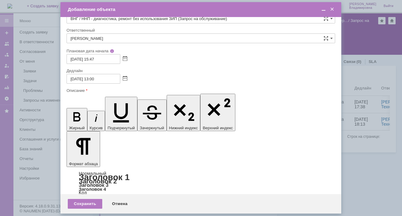
scroll to position [27, 0]
click at [84, 208] on div "Сохранить" at bounding box center [85, 204] width 34 height 10
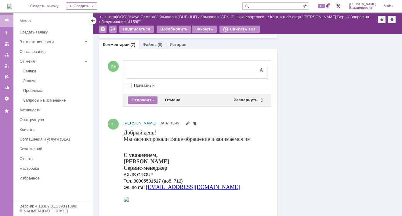
scroll to position [0, 0]
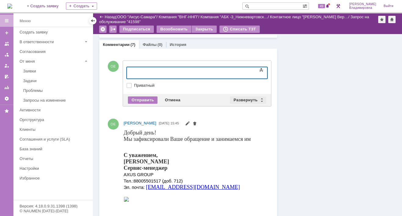
click at [246, 98] on div "Развернуть" at bounding box center [248, 100] width 36 height 7
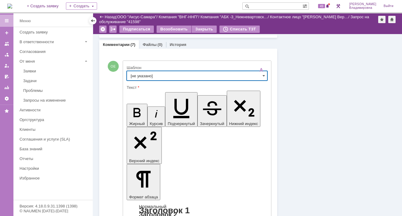
click at [142, 77] on input "[не указано]" at bounding box center [197, 76] width 141 height 10
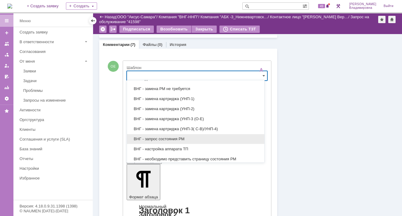
scroll to position [152, 0]
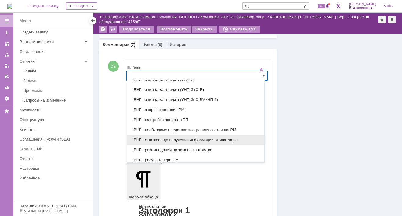
click at [165, 138] on span "ВНГ - отложена до получения информации от инженера" at bounding box center [196, 140] width 130 height 5
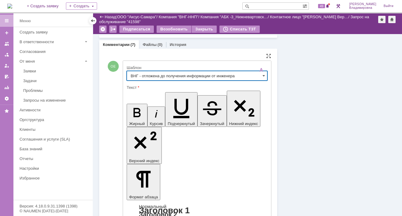
type input "ВНГ - отложена до получения информации от инженера"
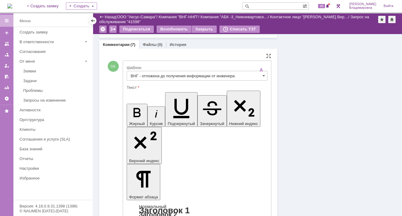
drag, startPoint x: 133, startPoint y: 1340, endPoint x: 163, endPoint y: 1339, distance: 30.8
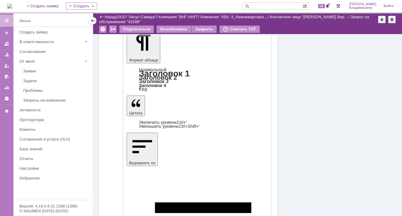
scroll to position [396, 0]
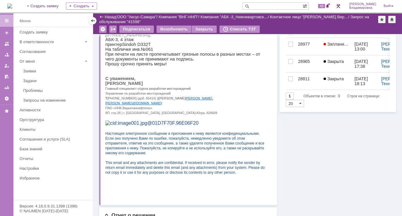
scroll to position [0, 0]
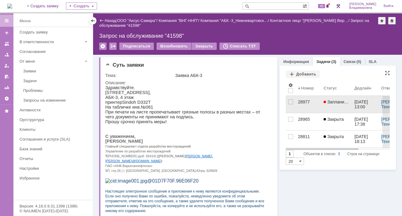
click at [301, 103] on div "28977" at bounding box center [308, 102] width 21 height 5
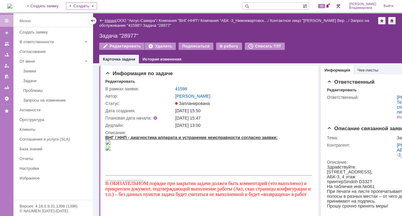
click at [109, 20] on link "Назад" at bounding box center [110, 20] width 11 height 5
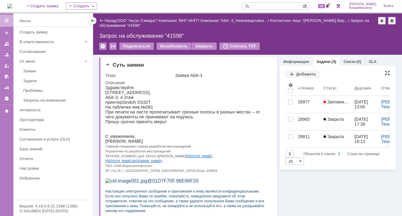
click at [385, 72] on div at bounding box center [387, 73] width 5 height 5
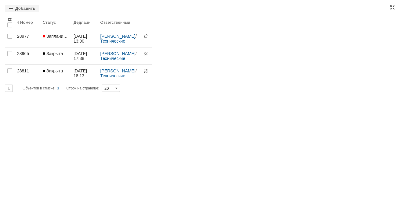
click at [159, 175] on div "Задачи Добавить Результаты поиска: 1 Объектов в списке: 3 Строк на странице: 20…" at bounding box center [201, 108] width 402 height 216
click at [267, 133] on div "Задачи Добавить Результаты поиска: 1 Объектов в списке: 3 Строк на странице: 20…" at bounding box center [201, 108] width 402 height 216
click at [392, 7] on div at bounding box center [391, 7] width 5 height 5
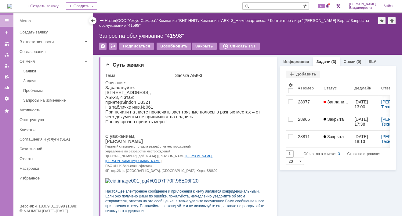
scroll to position [16, 0]
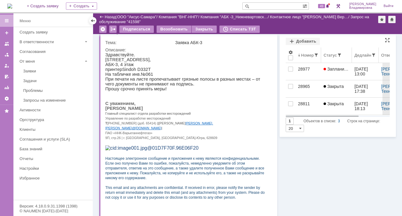
scroll to position [0, 0]
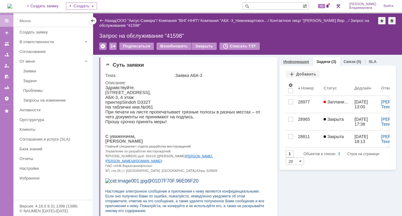
click at [294, 61] on link "Информация" at bounding box center [296, 61] width 26 height 5
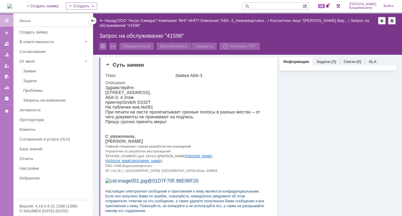
click at [287, 62] on link "Информация" at bounding box center [296, 61] width 26 height 5
click at [290, 61] on link "Информация" at bounding box center [296, 61] width 26 height 5
click at [174, 87] on p "Здравствуйте." at bounding box center [186, 87] width 162 height 5
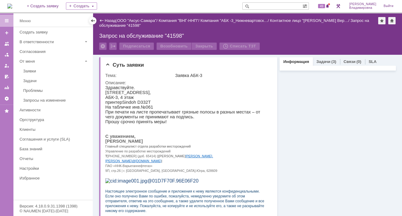
click at [294, 59] on link "Информация" at bounding box center [296, 61] width 26 height 5
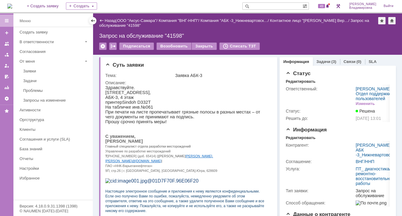
click at [294, 60] on link "Информация" at bounding box center [296, 61] width 26 height 5
click at [290, 60] on link "Информация" at bounding box center [296, 61] width 26 height 5
click at [287, 62] on link "Информация" at bounding box center [296, 61] width 26 height 5
click at [292, 63] on link "Информация" at bounding box center [296, 61] width 26 height 5
drag, startPoint x: 292, startPoint y: 63, endPoint x: 267, endPoint y: 69, distance: 25.5
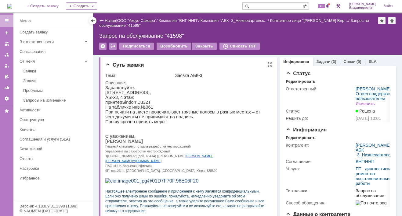
click at [267, 69] on div "Суть заявки Тема: Заявка АБК-3 Описание:" at bounding box center [188, 160] width 178 height 206
click at [294, 62] on link "Информация" at bounding box center [296, 61] width 26 height 5
click at [306, 81] on div "Редактировать" at bounding box center [300, 81] width 30 height 5
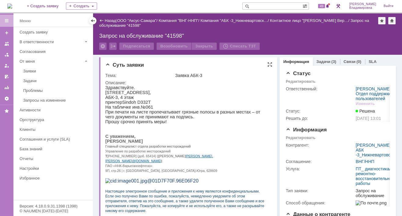
click at [244, 98] on p "АБК-3, 4 этаж" at bounding box center [186, 97] width 162 height 5
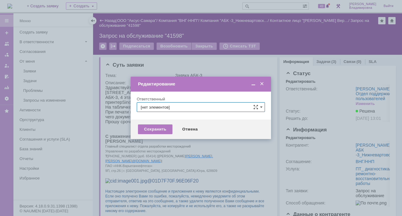
type input "[PERSON_NAME]"
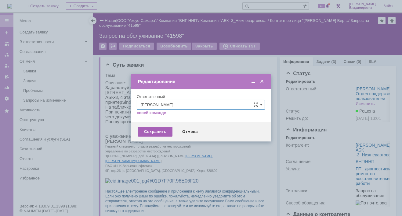
click at [158, 133] on div "Сохранить" at bounding box center [155, 132] width 34 height 10
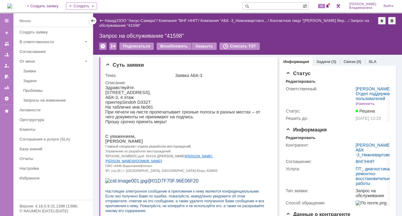
click at [234, 30] on div "Назад | ООО "Аксус-Самара" / Компания "ВНГ-ННП" / Компания "АБК -3_Нижневартовс…" at bounding box center [247, 33] width 309 height 41
click at [325, 4] on span "49" at bounding box center [321, 6] width 7 height 4
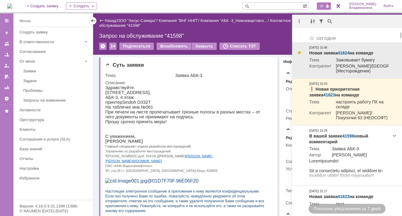
click at [344, 52] on link "41824" at bounding box center [343, 53] width 12 height 5
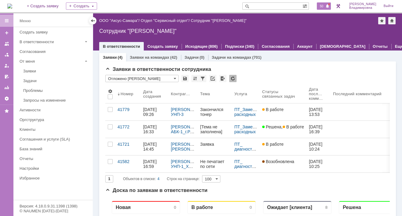
click at [324, 6] on span "50" at bounding box center [321, 6] width 7 height 4
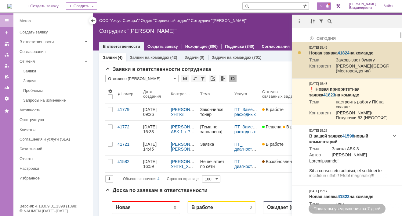
click at [344, 52] on link "41824" at bounding box center [343, 53] width 12 height 5
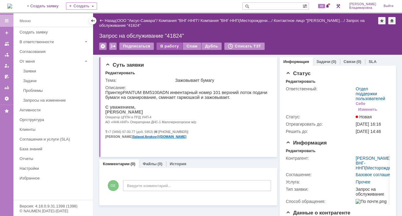
click at [165, 45] on div "В работу" at bounding box center [169, 46] width 26 height 7
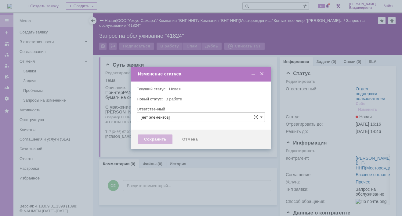
type input "Отдел поддержки пользователей"
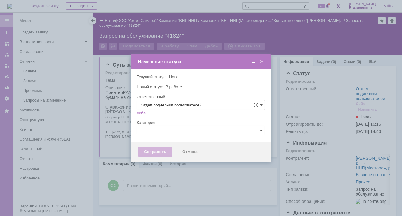
type input "[PERSON_NAME]"
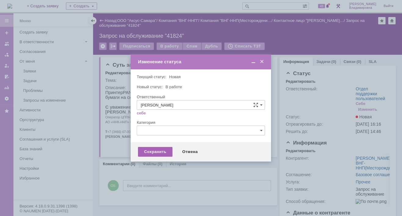
click at [155, 151] on div "Сохранить" at bounding box center [155, 152] width 34 height 10
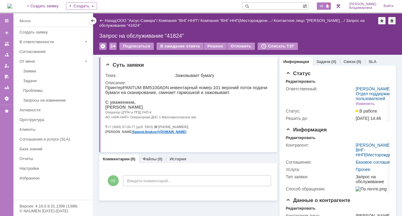
click at [324, 6] on span "49" at bounding box center [321, 6] width 7 height 4
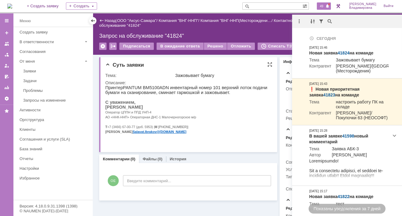
click at [198, 108] on p "[PERSON_NAME]" at bounding box center [186, 107] width 162 height 5
click at [178, 100] on p at bounding box center [186, 97] width 162 height 5
click at [195, 110] on p "[PERSON_NAME]" at bounding box center [186, 107] width 162 height 5
click at [205, 98] on p at bounding box center [186, 97] width 162 height 5
click at [217, 103] on p "С уважением," at bounding box center [186, 102] width 162 height 5
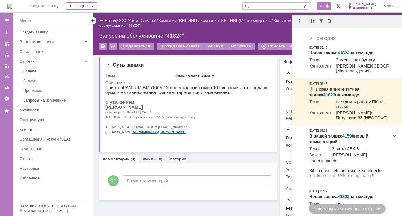
click at [276, 27] on div "Назад | ООО "Аксус-Самара" / Компания "ВНГ-ННП" / Компания "ВНГ-ННП(Месторожден…" at bounding box center [247, 23] width 296 height 12
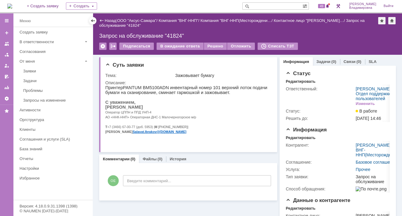
click at [12, 5] on img at bounding box center [9, 6] width 5 height 5
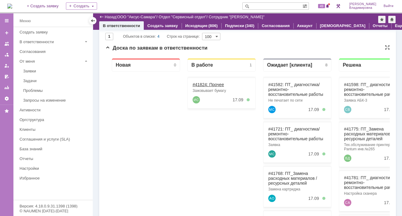
click at [203, 84] on link "#41824: Прочее" at bounding box center [207, 84] width 31 height 5
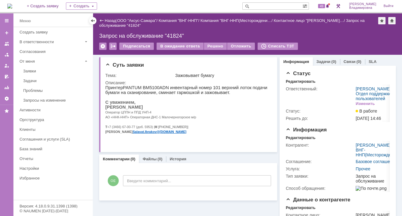
click at [262, 6] on input "text" at bounding box center [272, 5] width 60 height 7
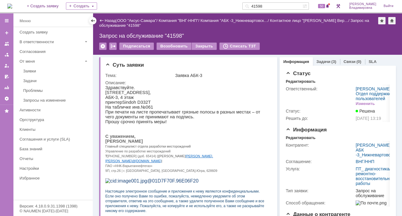
click at [12, 8] on img at bounding box center [9, 6] width 5 height 5
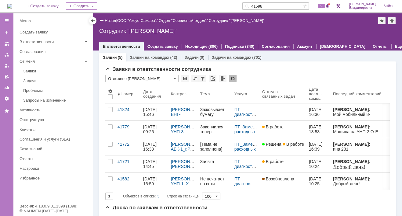
drag, startPoint x: 271, startPoint y: 4, endPoint x: 250, endPoint y: 4, distance: 21.7
click at [250, 4] on div "На домашнюю + Создать заявку Создать 41598 50 Орлова Елена Владимировна Выйти" at bounding box center [201, 6] width 402 height 13
type input "41811"
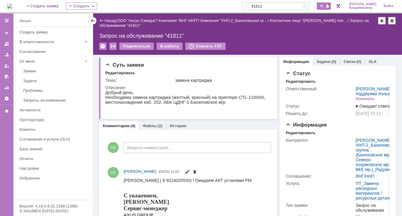
click at [324, 6] on span "49" at bounding box center [321, 6] width 7 height 4
click at [207, 123] on div "Комментарии (4) Файлы (2) История" at bounding box center [188, 126] width 178 height 9
click at [227, 71] on div "Редактировать" at bounding box center [188, 73] width 167 height 5
click at [325, 6] on span "49" at bounding box center [321, 6] width 7 height 4
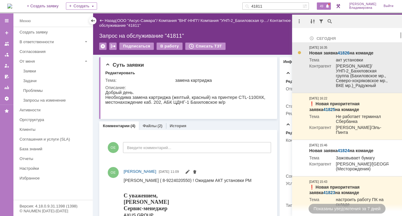
click at [341, 52] on link "41826" at bounding box center [343, 53] width 12 height 5
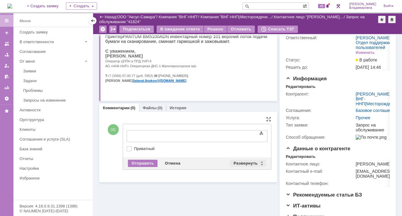
click at [241, 161] on div "Развернуть" at bounding box center [248, 163] width 36 height 7
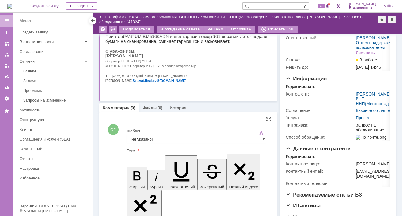
click at [136, 139] on input "[не указано]" at bounding box center [197, 139] width 141 height 10
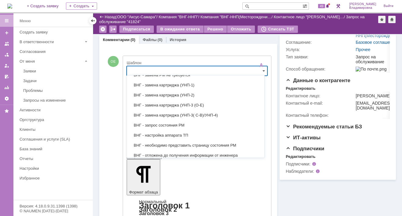
scroll to position [104, 0]
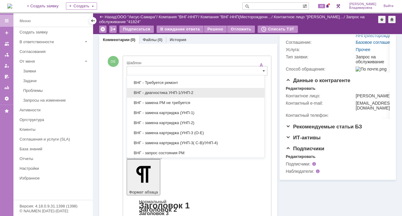
click at [152, 91] on span "ВНГ - диагностика УНП-1/УНП-2" at bounding box center [196, 93] width 130 height 5
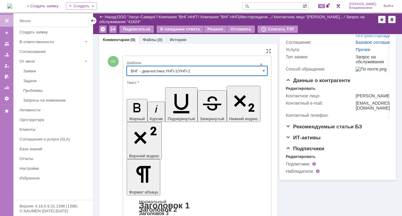
type input "ВНГ - диагностика УНП-1/УНП-2"
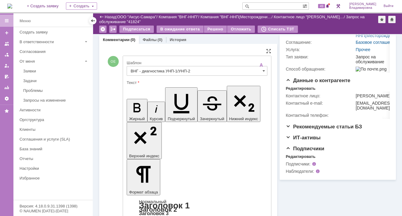
drag, startPoint x: 132, startPoint y: 1354, endPoint x: 213, endPoint y: 1362, distance: 81.1
drag, startPoint x: 210, startPoint y: 1369, endPoint x: 247, endPoint y: 1369, distance: 36.9
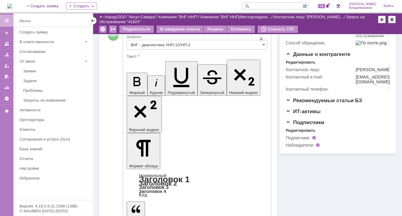
scroll to position [145, 0]
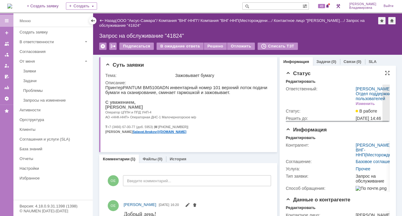
scroll to position [61, 0]
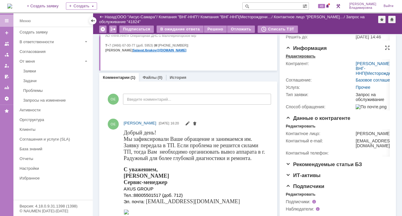
click at [295, 59] on div "Редактировать" at bounding box center [300, 56] width 30 height 5
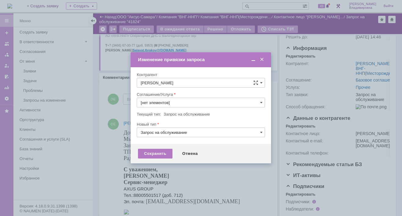
type input "Прочее"
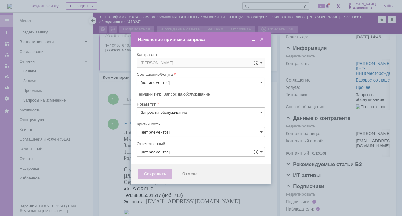
type input "3. Низкая"
type input "[не указано]"
type input "[PERSON_NAME]"
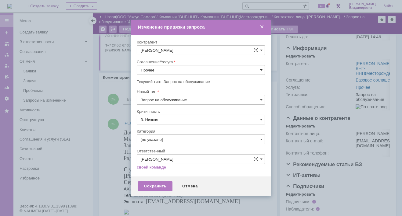
click at [260, 68] on span at bounding box center [261, 70] width 2 height 5
click at [162, 124] on span "ПТ_ диагностика/ ремонтно-восстановительные работы" at bounding box center [201, 125] width 120 height 5
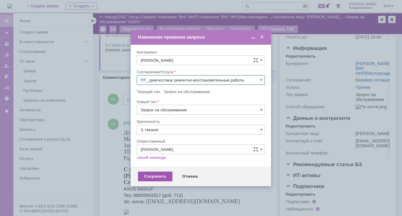
type input "ПТ_ диагностика/ ремонтно-восстановительные работы"
click at [149, 177] on div "Сохранить" at bounding box center [155, 177] width 34 height 10
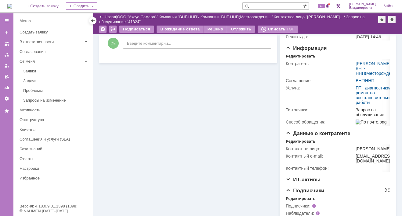
scroll to position [92, 0]
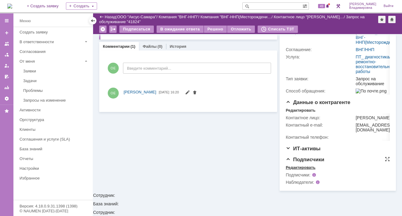
click at [296, 170] on div "Редактировать" at bounding box center [300, 168] width 30 height 5
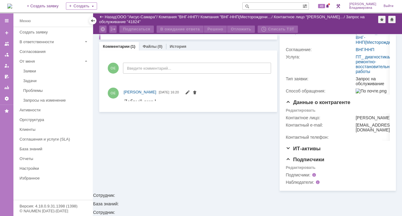
scroll to position [0, 0]
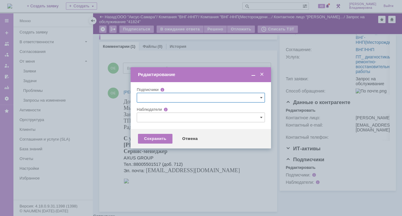
click at [142, 118] on input "text" at bounding box center [201, 118] width 128 height 10
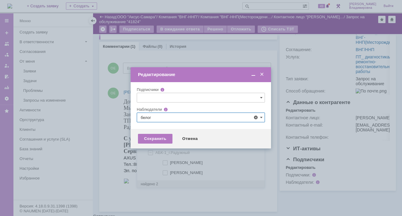
drag, startPoint x: 167, startPoint y: 162, endPoint x: 152, endPoint y: 161, distance: 14.4
click at [170, 163] on span at bounding box center [170, 162] width 0 height 3
click at [167, 163] on input "[PERSON_NAME]" at bounding box center [165, 163] width 4 height 4
type input "[PERSON_NAME]"
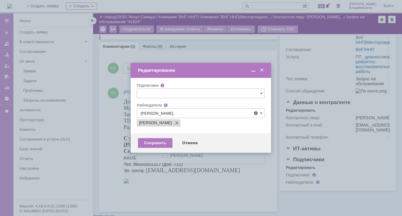
drag, startPoint x: 109, startPoint y: 144, endPoint x: 117, endPoint y: 144, distance: 8.3
click at [109, 144] on div at bounding box center [201, 108] width 402 height 216
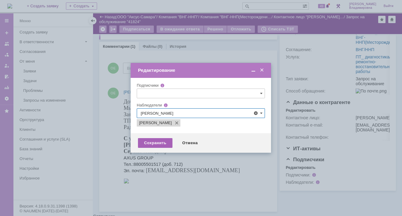
click at [151, 143] on div "Сохранить" at bounding box center [155, 143] width 34 height 10
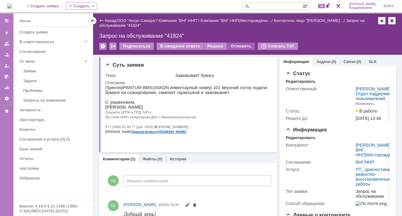
click at [228, 45] on div "Отложить" at bounding box center [241, 46] width 28 height 7
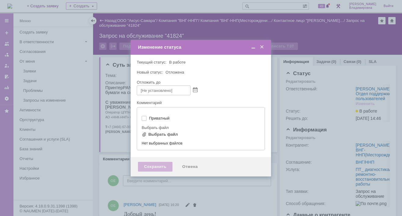
type input "[не указано]"
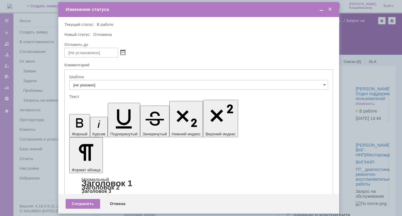
click at [123, 51] on span at bounding box center [122, 52] width 5 height 5
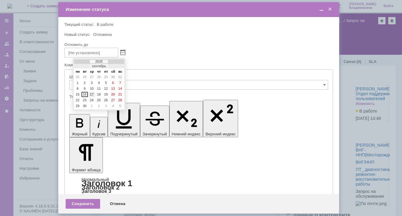
click at [94, 93] on div "17" at bounding box center [92, 94] width 6 height 5
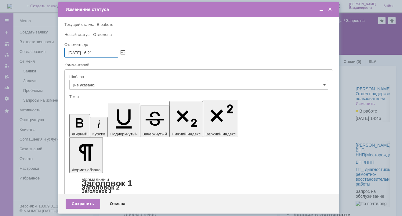
drag, startPoint x: 95, startPoint y: 53, endPoint x: 99, endPoint y: 53, distance: 4.6
click at [99, 53] on input "17.09.2025 16:21" at bounding box center [91, 53] width 54 height 10
type input "17.09.2025 16:00"
click at [85, 202] on div "Сохранить" at bounding box center [83, 204] width 34 height 10
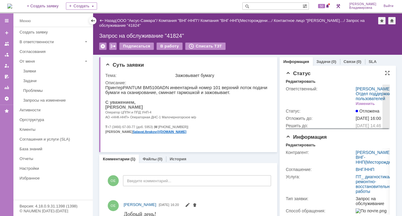
click at [296, 97] on td "Ответственный:" at bounding box center [319, 96] width 69 height 22
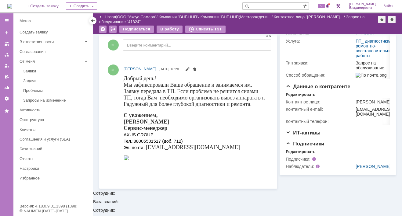
scroll to position [114, 0]
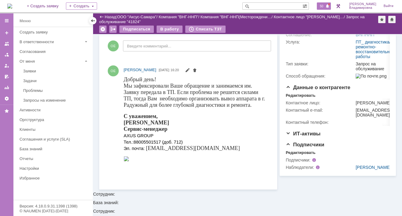
click at [325, 7] on span "50" at bounding box center [321, 6] width 7 height 4
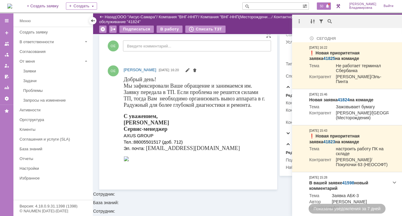
click at [222, 88] on font "Мы зафиксировали Ваше обращение и занимаемся им." at bounding box center [187, 86] width 128 height 6
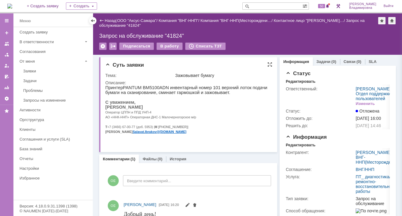
click at [229, 71] on div "Тема: Зажовывает бумагу Описание:" at bounding box center [188, 109] width 167 height 77
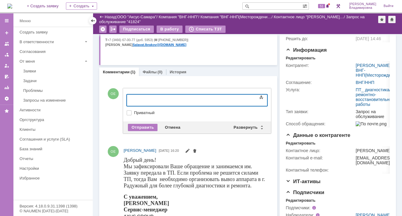
scroll to position [30, 0]
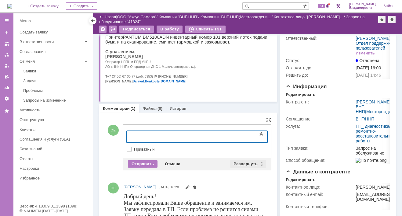
click at [246, 162] on div "Развернуть" at bounding box center [248, 164] width 36 height 7
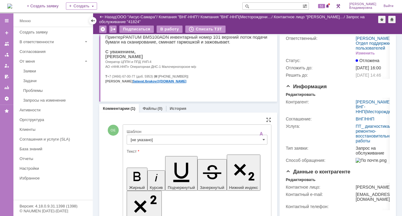
scroll to position [0, 0]
click at [141, 138] on input "[не указано]" at bounding box center [197, 140] width 141 height 10
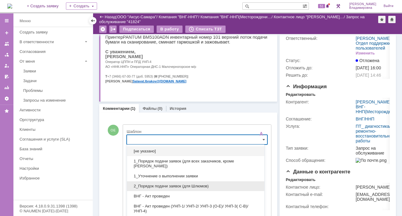
scroll to position [47, 0]
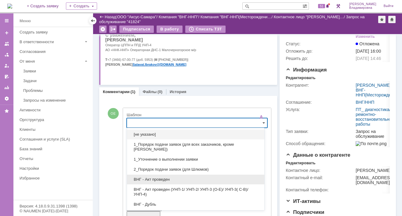
click at [145, 178] on span "ВНГ - Акт проведен" at bounding box center [196, 179] width 130 height 5
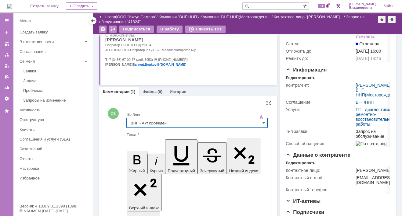
scroll to position [2, 0]
type input "ВНГ - Акт проведен"
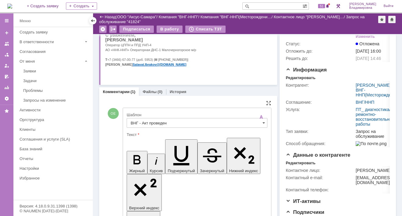
drag, startPoint x: 133, startPoint y: 1386, endPoint x: 163, endPoint y: 1402, distance: 34.0
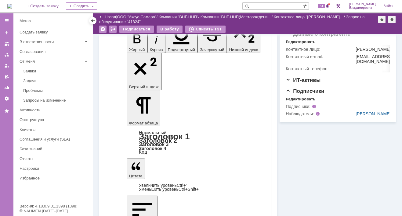
scroll to position [169, 0]
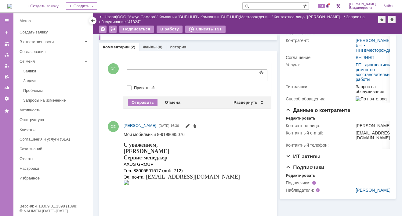
scroll to position [0, 0]
click at [240, 101] on div "Развернуть" at bounding box center [248, 102] width 36 height 7
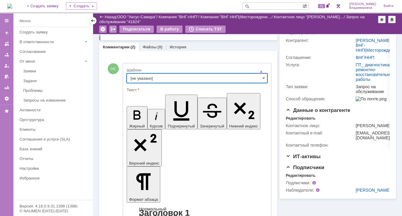
click at [140, 77] on input "[не указано]" at bounding box center [197, 78] width 141 height 10
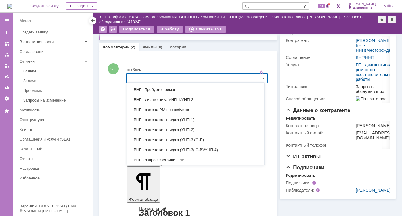
scroll to position [122, 0]
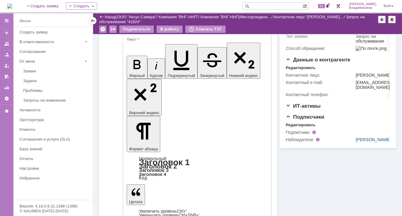
type input "[не указано]"
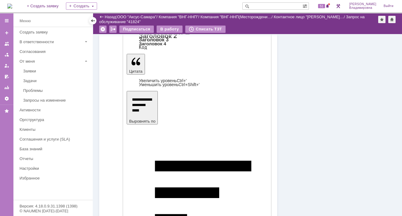
scroll to position [274, 0]
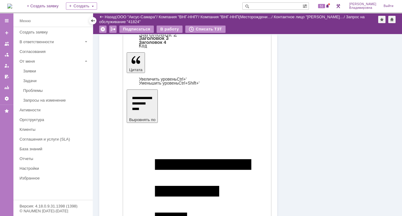
drag, startPoint x: 149, startPoint y: 1396, endPoint x: 253, endPoint y: 1407, distance: 105.1
drag, startPoint x: 253, startPoint y: 1407, endPoint x: 220, endPoint y: 1400, distance: 33.3
copy font "Вам необходимо организовать вывоз аппарата в г. Радужный для более глубокой диа…"
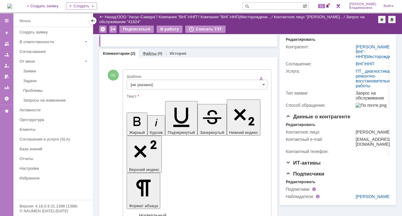
scroll to position [30, 0]
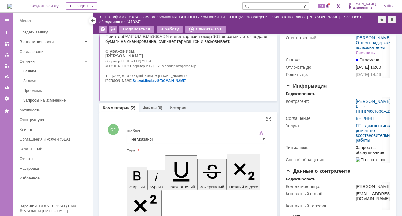
click at [138, 139] on input "[не указано]" at bounding box center [197, 139] width 141 height 10
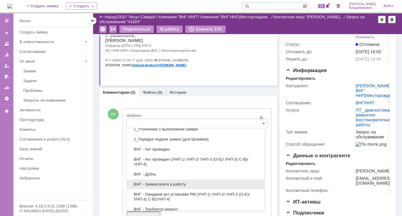
drag, startPoint x: 153, startPoint y: 184, endPoint x: 27, endPoint y: 27, distance: 201.4
click at [153, 184] on span "ВНГ - Заявка взята в работу" at bounding box center [196, 184] width 130 height 5
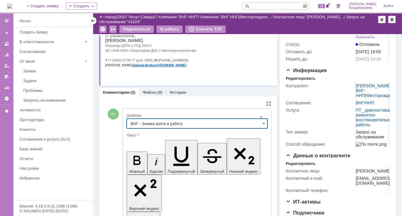
type input "ВНГ - Заявка взята в работу"
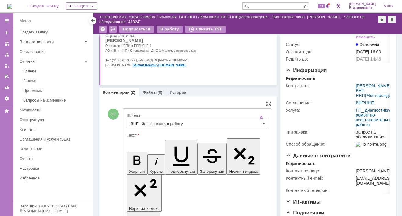
drag, startPoint x: 133, startPoint y: 1396, endPoint x: 170, endPoint y: 1403, distance: 37.9
drag, startPoint x: 133, startPoint y: 1388, endPoint x: 155, endPoint y: 1411, distance: 32.1
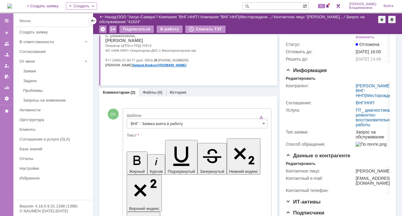
scroll to position [168, 0]
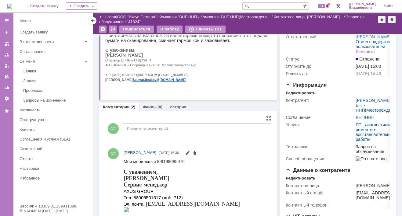
scroll to position [0, 0]
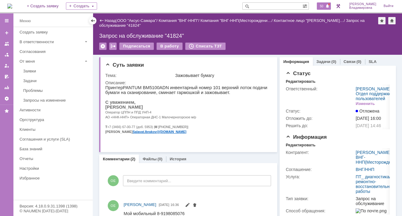
click at [325, 4] on span "50" at bounding box center [321, 6] width 7 height 4
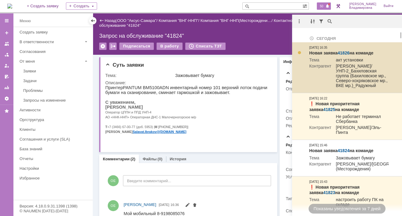
click at [345, 52] on link "41826" at bounding box center [343, 53] width 12 height 5
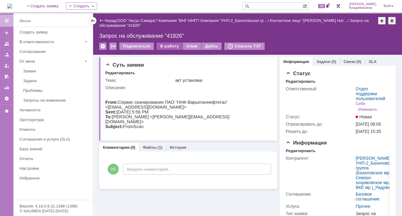
click at [167, 46] on div "В работу" at bounding box center [169, 46] width 26 height 7
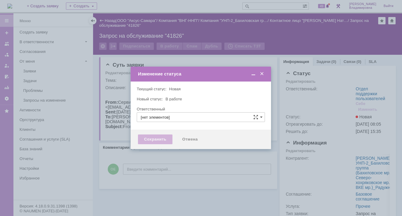
type input "Отдел поддержки пользователей"
type input "[PERSON_NAME]"
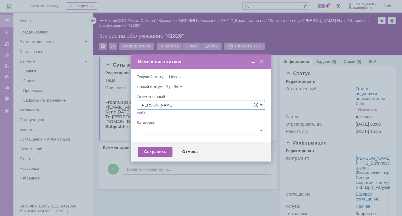
click at [153, 148] on div "Сохранить" at bounding box center [155, 152] width 34 height 10
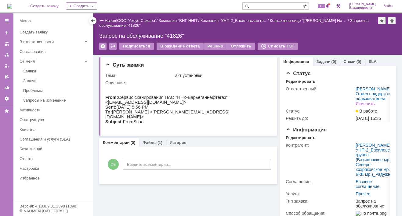
click at [140, 5] on div "На домашнюю + Создать заявку Создать 49 [PERSON_NAME]" at bounding box center [201, 6] width 402 height 13
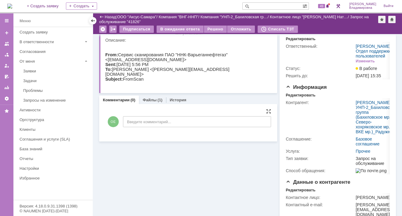
scroll to position [30, 0]
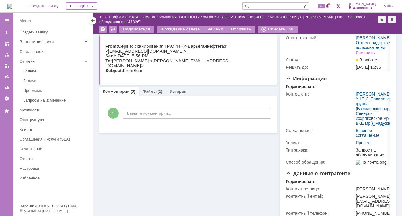
click at [148, 91] on link "Файлы" at bounding box center [149, 91] width 14 height 5
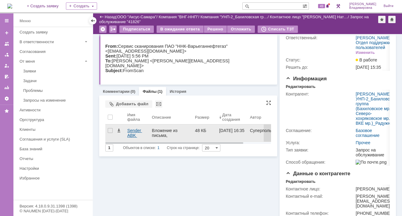
click at [133, 131] on div "Sender ABK Bakhili.pdf" at bounding box center [137, 133] width 20 height 10
click at [133, 131] on body "Идет загрузка, пожалуйста, подождите. На домашнюю + Создать заявку Создать 49 […" at bounding box center [201, 108] width 402 height 216
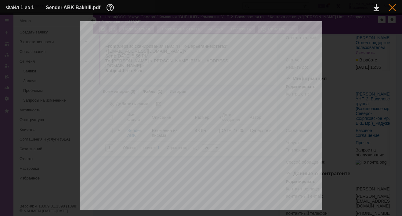
click at [391, 7] on div at bounding box center [391, 7] width 7 height 7
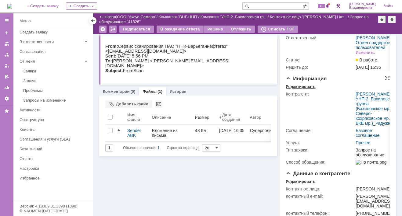
click at [298, 89] on div "Редактировать" at bounding box center [300, 86] width 30 height 5
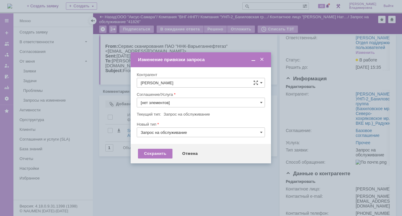
type input "Прочее"
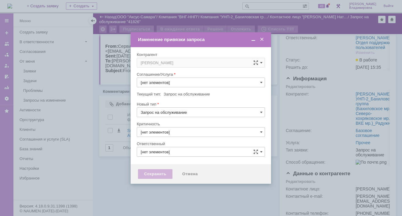
type input "Прочее"
type input "3. Низкая"
type input "[PERSON_NAME]"
type input "[не указано]"
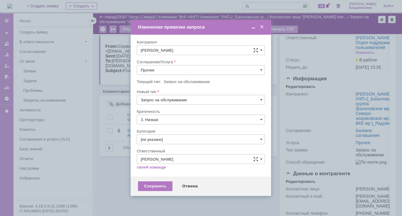
click at [260, 67] on input "Прочее" at bounding box center [201, 70] width 128 height 10
click at [171, 143] on span "ПТ_Замена расходных материалов / ресурсных деталей" at bounding box center [201, 145] width 120 height 5
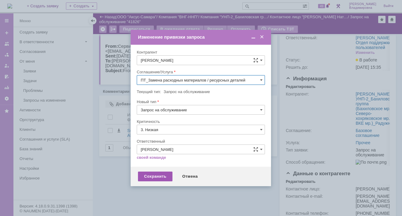
type input "ПТ_Замена расходных материалов / ресурсных деталей"
click at [153, 179] on div "Сохранить" at bounding box center [155, 177] width 34 height 10
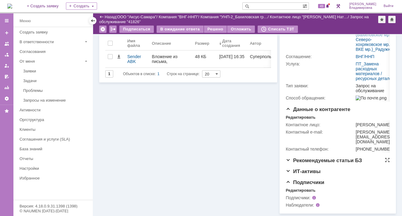
scroll to position [132, 0]
click at [300, 190] on div "Редактировать" at bounding box center [300, 190] width 30 height 5
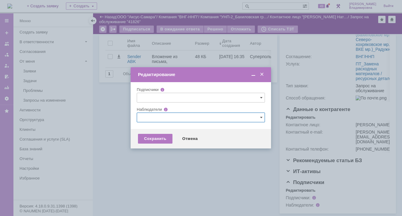
click at [145, 119] on input "text" at bounding box center [201, 118] width 128 height 10
click at [170, 163] on span at bounding box center [170, 162] width 0 height 3
click at [166, 163] on input "[PERSON_NAME]" at bounding box center [165, 163] width 4 height 4
type input "[PERSON_NAME]"
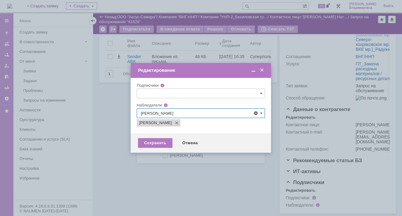
click at [106, 157] on div at bounding box center [201, 108] width 402 height 216
click at [150, 143] on div "Сохранить" at bounding box center [155, 143] width 34 height 10
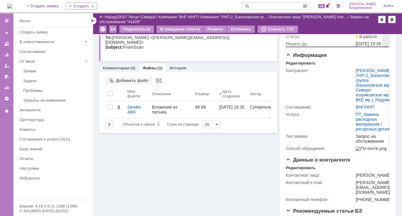
scroll to position [20, 0]
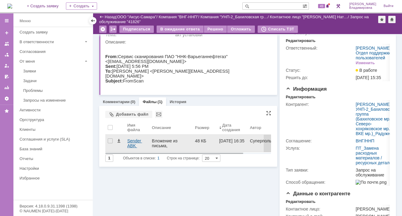
click at [130, 141] on div "Sender ABK Bakhili.pdf" at bounding box center [137, 144] width 20 height 10
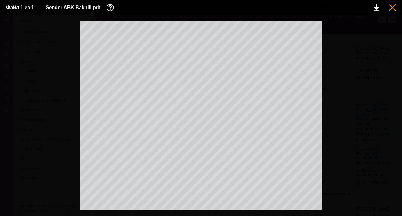
click at [392, 8] on div at bounding box center [391, 7] width 7 height 7
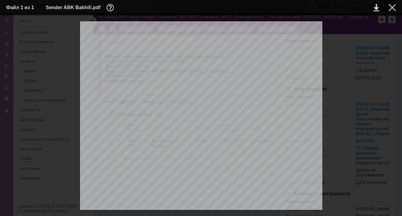
click at [391, 6] on div at bounding box center [391, 7] width 7 height 7
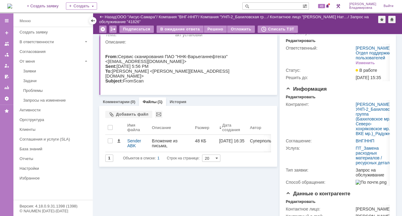
scroll to position [0, 0]
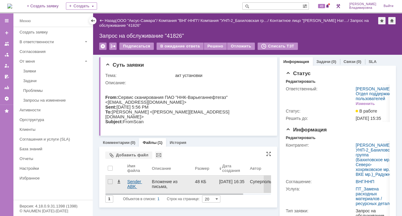
click at [128, 183] on div "Sender ABK Bakhili.pdf" at bounding box center [137, 185] width 20 height 10
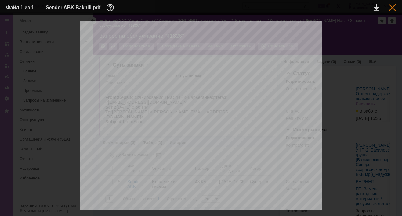
click at [391, 8] on div at bounding box center [391, 7] width 7 height 7
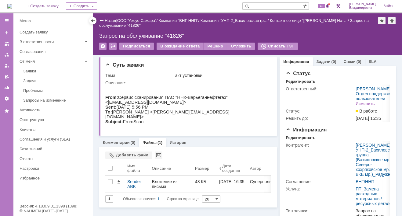
click at [264, 6] on input "text" at bounding box center [272, 5] width 60 height 7
click at [203, 71] on div "Тема: акт установки Описание:" at bounding box center [188, 101] width 167 height 60
click at [117, 141] on link "Комментарии" at bounding box center [116, 143] width 27 height 5
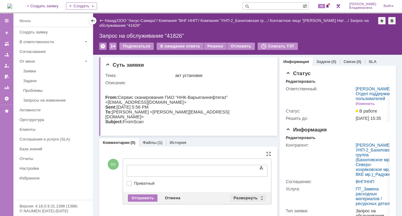
click at [248, 197] on div "Развернуть" at bounding box center [248, 198] width 36 height 7
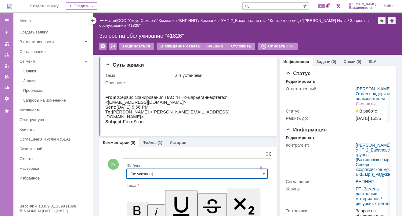
click at [141, 172] on input "[не указано]" at bounding box center [197, 174] width 141 height 10
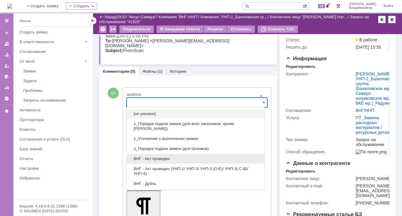
click at [156, 157] on span "ВНГ - Акт проведен" at bounding box center [196, 159] width 130 height 5
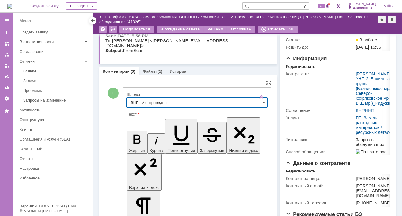
type input "ВНГ - Акт проведен"
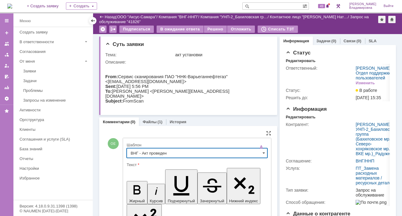
scroll to position [91, 0]
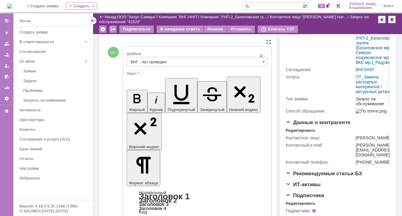
drag, startPoint x: 132, startPoint y: 1334, endPoint x: 155, endPoint y: 1342, distance: 24.0
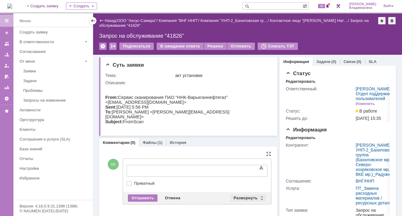
click at [244, 197] on div "Развернуть" at bounding box center [248, 198] width 36 height 7
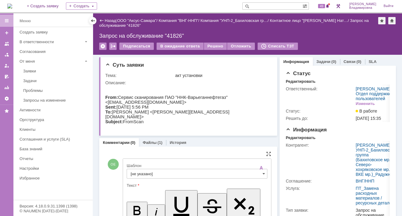
click at [141, 172] on input "[не указано]" at bounding box center [197, 174] width 141 height 10
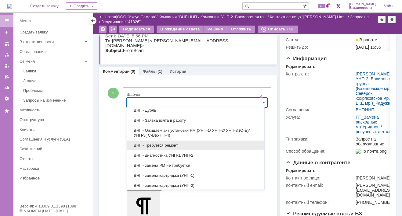
scroll to position [61, 0]
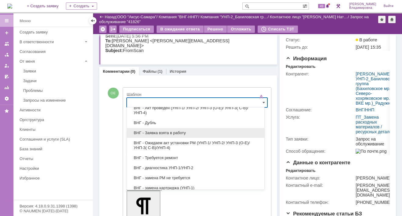
click at [152, 131] on span "ВНГ - Заявка взята в работу" at bounding box center [196, 133] width 130 height 5
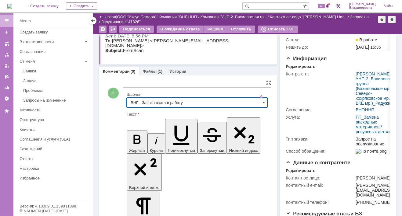
type input "ВНГ - Заявка взята в работу"
drag, startPoint x: 133, startPoint y: 1375, endPoint x: 174, endPoint y: 1385, distance: 42.9
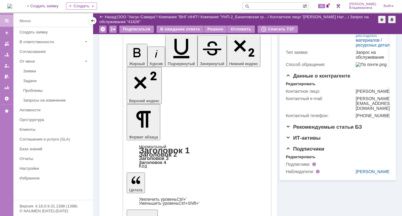
scroll to position [141, 0]
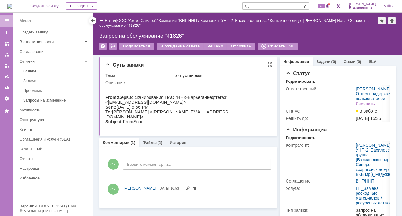
scroll to position [0, 0]
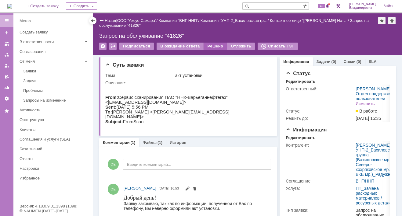
click at [214, 45] on div "Решено" at bounding box center [215, 46] width 23 height 7
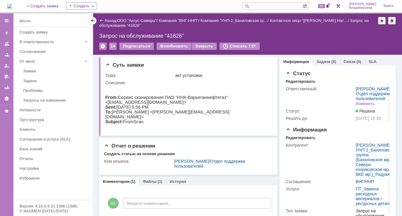
click at [12, 8] on img at bounding box center [9, 6] width 5 height 5
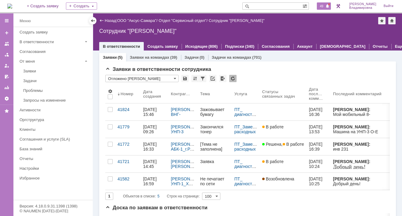
click at [325, 4] on span "49" at bounding box center [321, 6] width 7 height 4
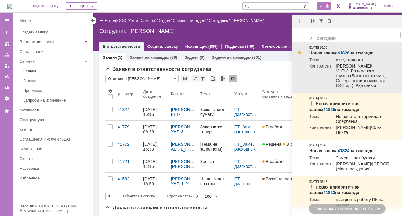
click at [345, 52] on link "41826" at bounding box center [343, 53] width 12 height 5
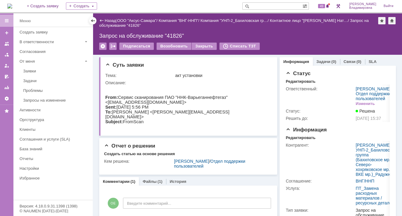
click at [12, 5] on img at bounding box center [9, 6] width 5 height 5
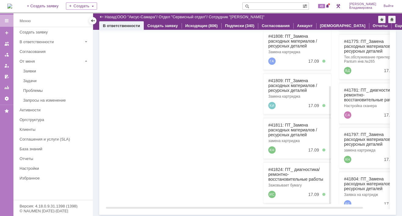
scroll to position [189, 0]
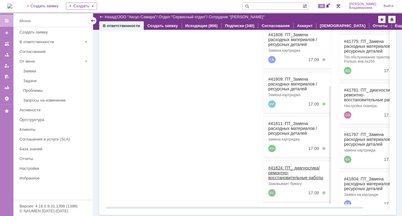
click at [281, 166] on link "#41824: ПТ_ диагностика/ ремонтно-восстановительные работы" at bounding box center [295, 173] width 55 height 15
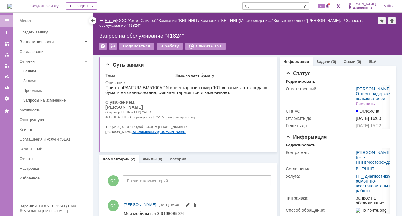
click at [105, 20] on link "Назад" at bounding box center [110, 20] width 11 height 5
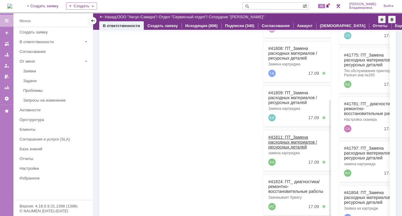
click at [277, 136] on link "#41811: ПТ_Замена расходных материалов / ресурсных деталей" at bounding box center [292, 142] width 49 height 15
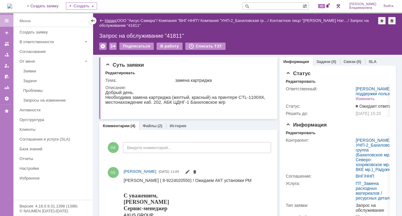
click at [108, 19] on link "Назад" at bounding box center [110, 20] width 11 height 5
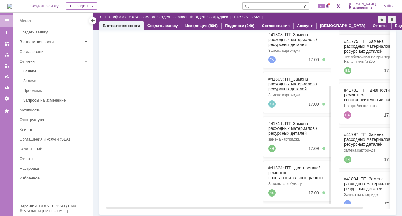
click at [280, 77] on link "#41809: ПТ_Замена расходных материалов / ресурсных деталей" at bounding box center [292, 84] width 49 height 15
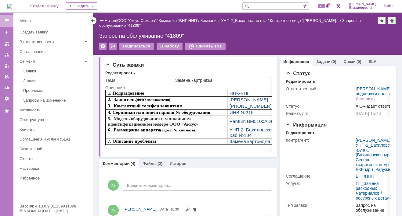
click at [105, 19] on link "Назад" at bounding box center [110, 20] width 11 height 5
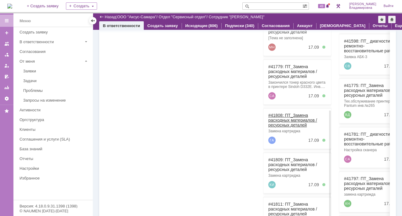
click at [279, 113] on link "#41808: ПТ_Замена расходных материалов / ресурсных деталей" at bounding box center [292, 120] width 49 height 15
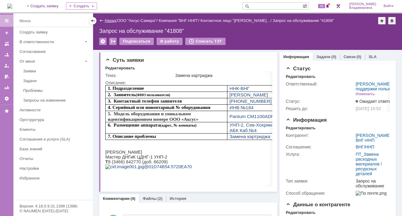
click at [108, 20] on link "Назад" at bounding box center [110, 20] width 11 height 5
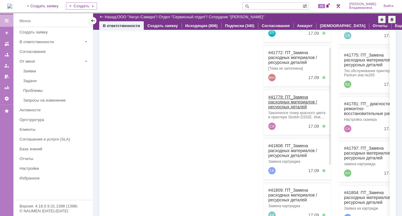
click at [278, 95] on link "#41779: ПТ_Замена расходных материалов / ресурсных деталей" at bounding box center [292, 102] width 49 height 15
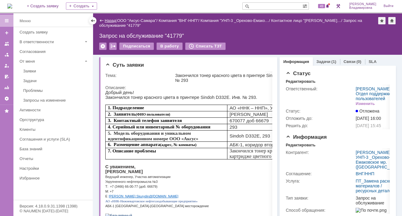
click at [109, 19] on link "Назад" at bounding box center [110, 20] width 11 height 5
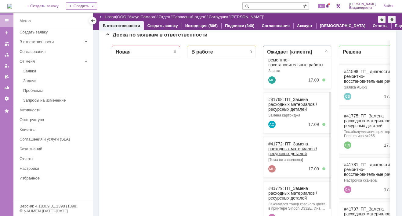
click at [279, 142] on link "#41772: ПТ_Замена расходных материалов / ресурсных деталей" at bounding box center [292, 149] width 49 height 15
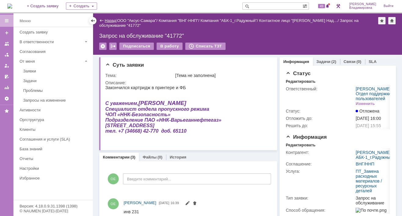
click at [107, 20] on link "Назад" at bounding box center [110, 20] width 11 height 5
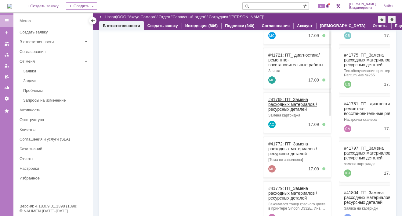
click at [281, 98] on link "#41768: ПТ_Замена расходных материалов / ресурсных деталей" at bounding box center [292, 104] width 49 height 15
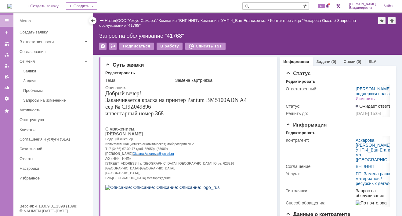
click at [104, 21] on div "Назад" at bounding box center [107, 20] width 17 height 5
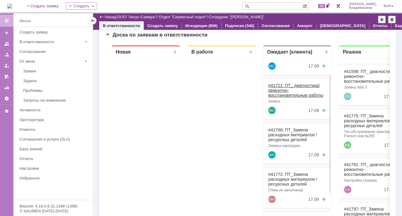
click at [280, 83] on link "#41721: ПТ_ диагностика/ ремонтно-восстановительные работы" at bounding box center [295, 90] width 55 height 15
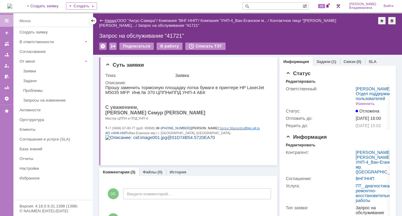
click at [111, 20] on link "Назад" at bounding box center [110, 20] width 11 height 5
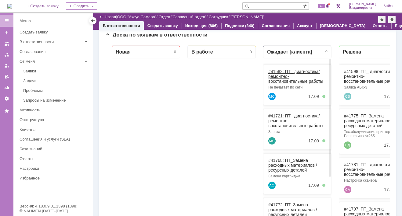
click at [273, 71] on link "#41582: ПТ_ диагностика/ ремонтно-восстановительные работы" at bounding box center [295, 76] width 55 height 15
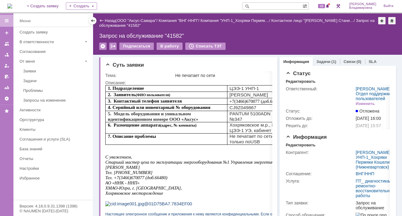
click at [12, 5] on img at bounding box center [9, 6] width 5 height 5
